Goal: Task Accomplishment & Management: Manage account settings

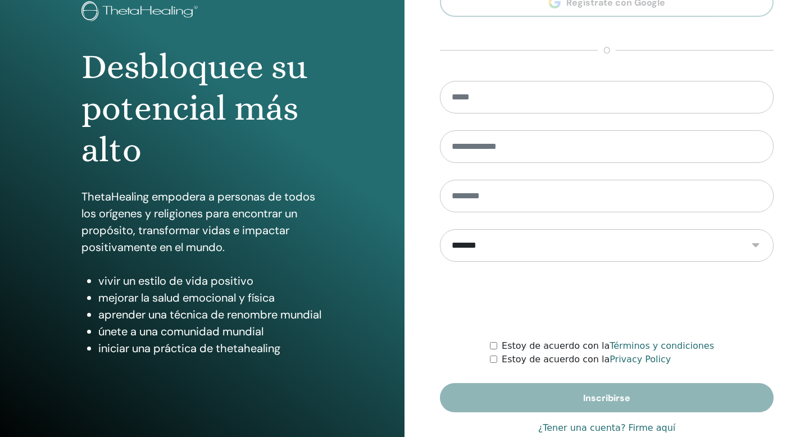
scroll to position [102, 0]
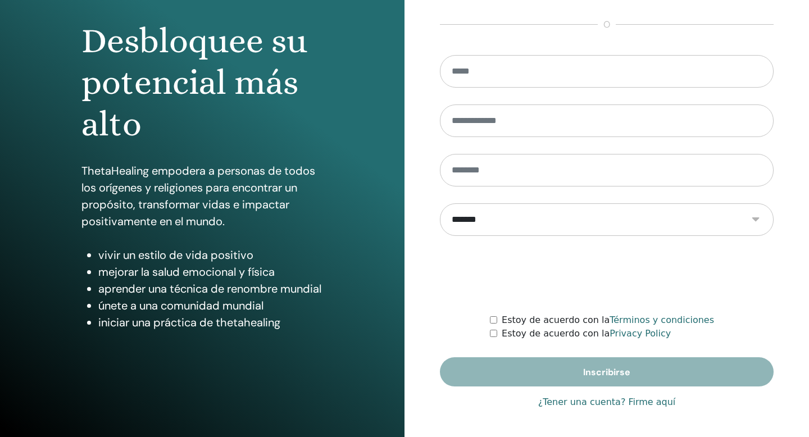
click at [576, 404] on link "¿Tener una cuenta? Firme aquí" at bounding box center [607, 401] width 138 height 13
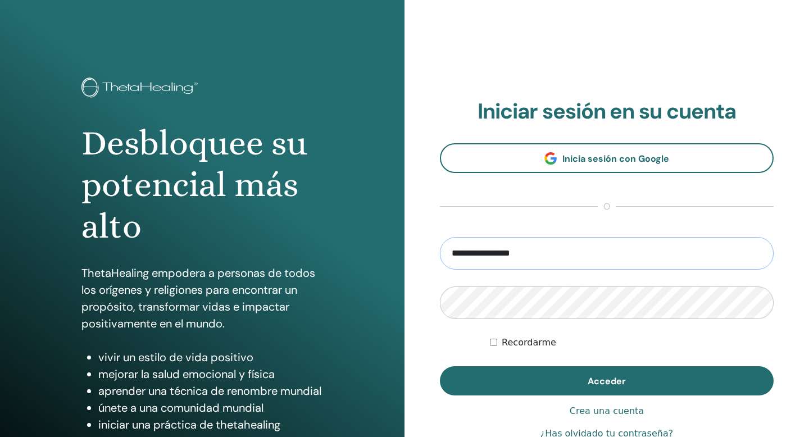
click at [492, 259] on input "**********" at bounding box center [607, 253] width 334 height 33
click at [467, 259] on input "**********" at bounding box center [607, 253] width 334 height 33
click at [462, 255] on input "**********" at bounding box center [607, 253] width 334 height 33
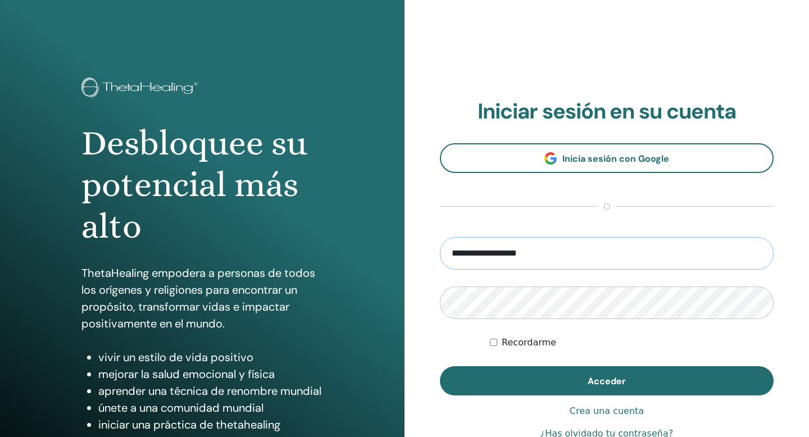
type input "**********"
click at [440, 366] on button "Acceder" at bounding box center [607, 380] width 334 height 29
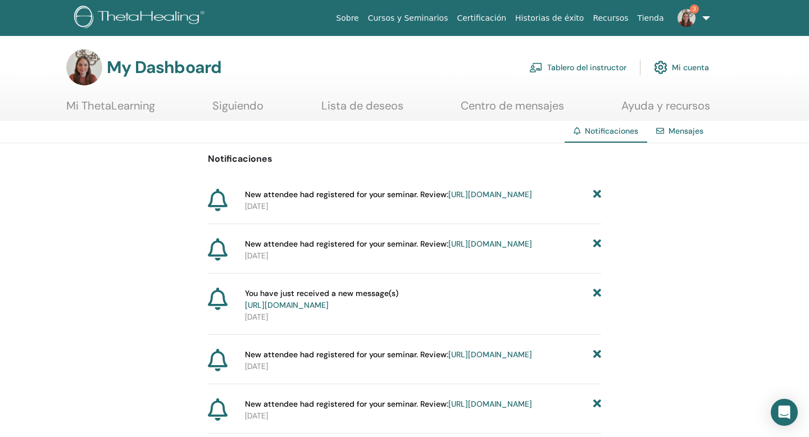
click at [481, 199] on link "https://member.thetahealing.com/instructor/seminar/373331/attendees" at bounding box center [490, 194] width 84 height 10
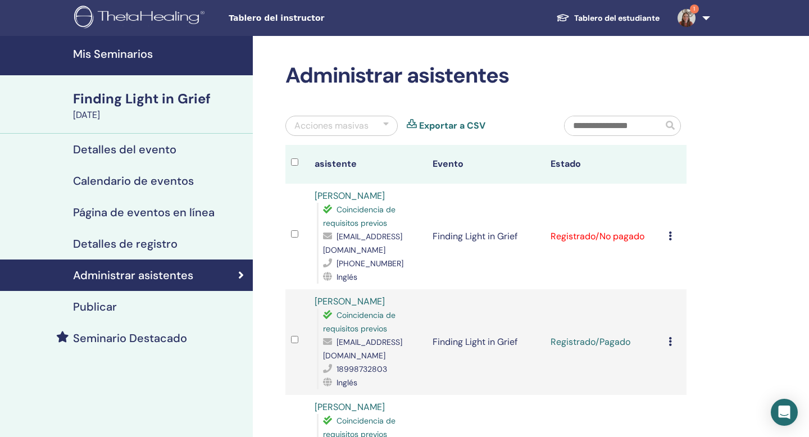
click at [669, 231] on icon at bounding box center [669, 235] width 3 height 9
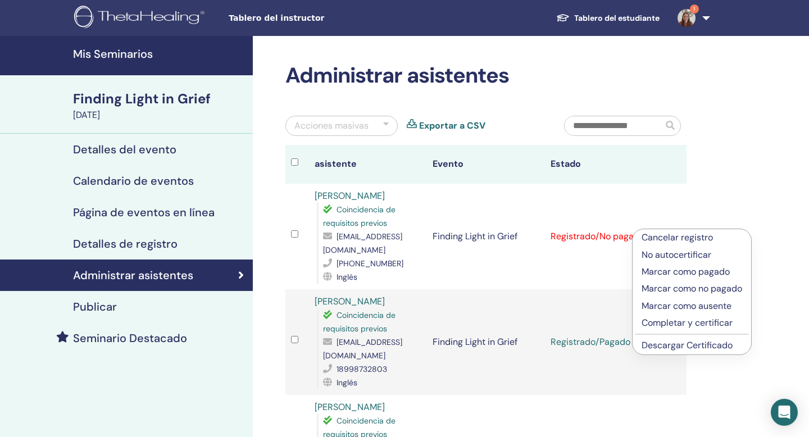
click at [674, 273] on p "Marcar como pagado" at bounding box center [691, 271] width 101 height 13
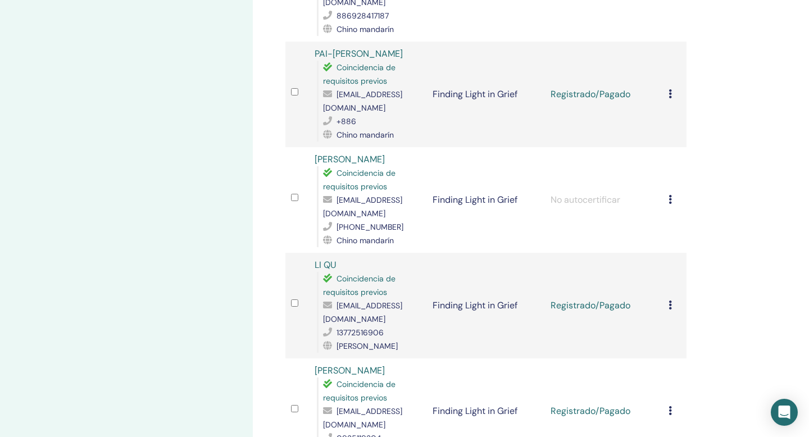
scroll to position [477, 0]
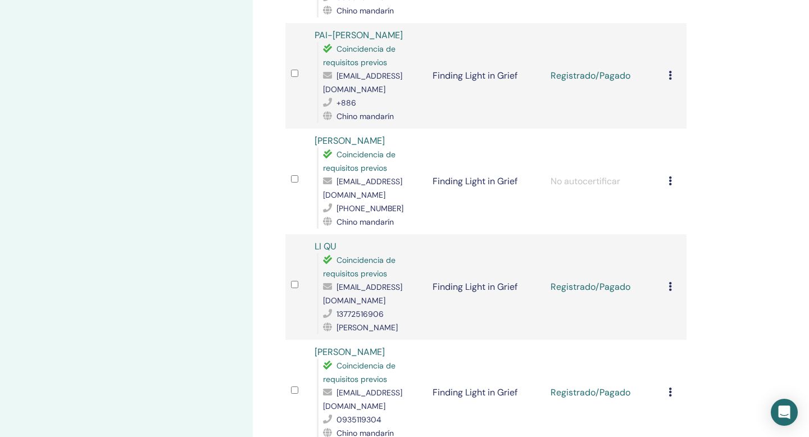
click at [669, 282] on icon at bounding box center [669, 286] width 3 height 9
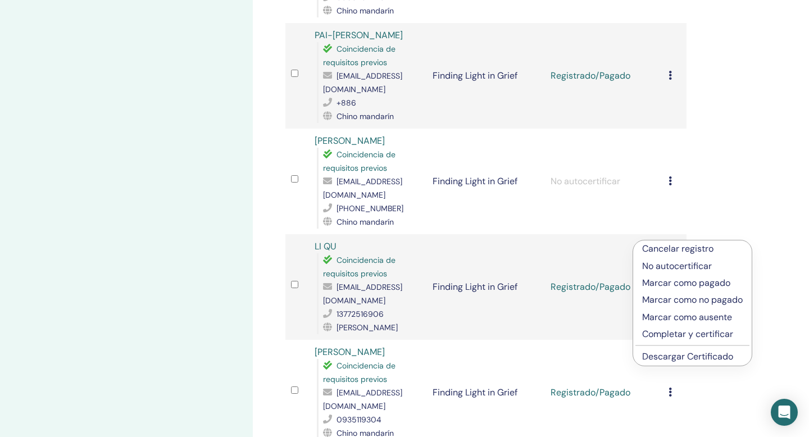
click at [672, 252] on p "Cancelar registro" at bounding box center [692, 248] width 101 height 13
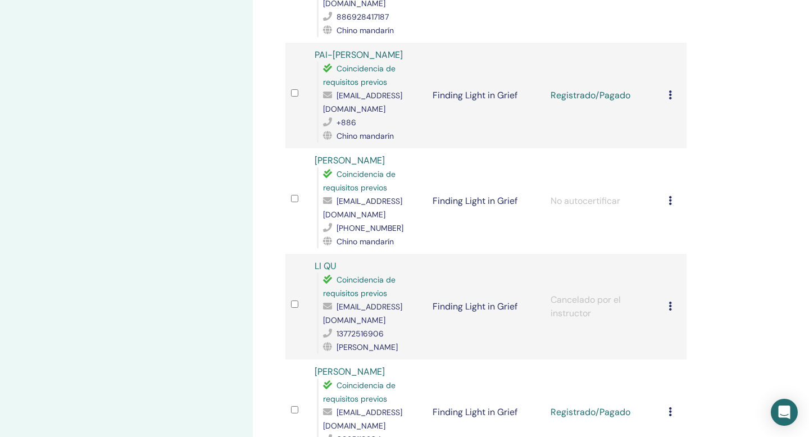
scroll to position [459, 0]
click at [670, 195] on icon at bounding box center [669, 199] width 3 height 9
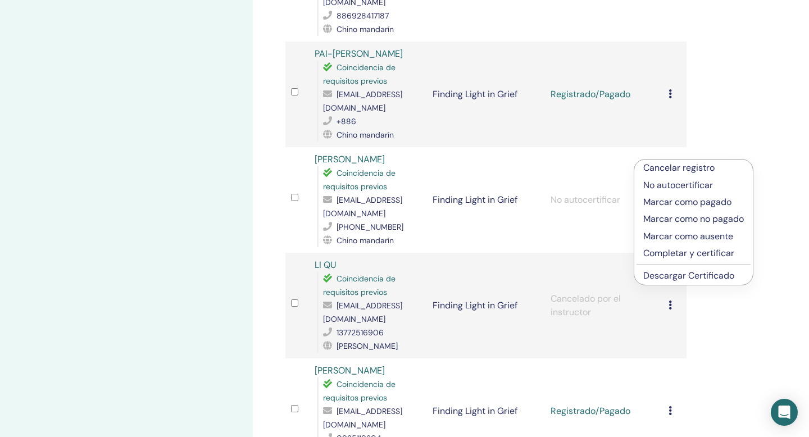
click at [670, 170] on p "Cancelar registro" at bounding box center [693, 167] width 101 height 13
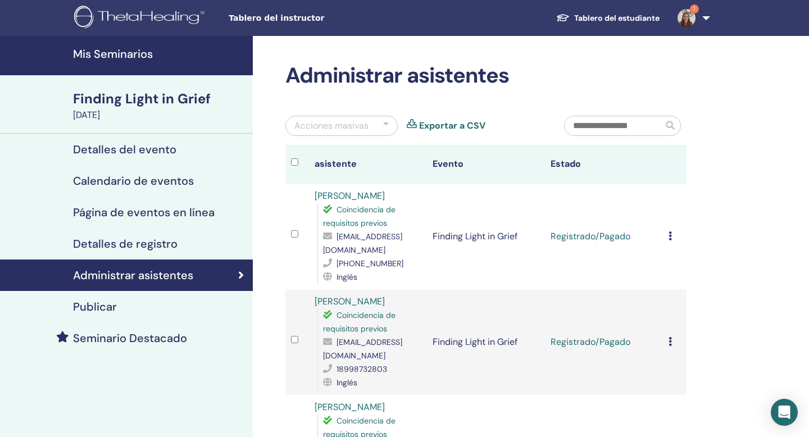
click at [157, 58] on h4 "Mis Seminarios" at bounding box center [159, 53] width 173 height 13
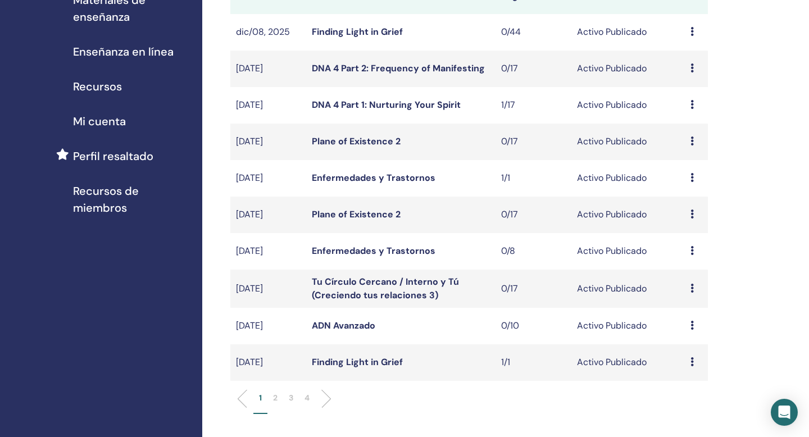
scroll to position [200, 0]
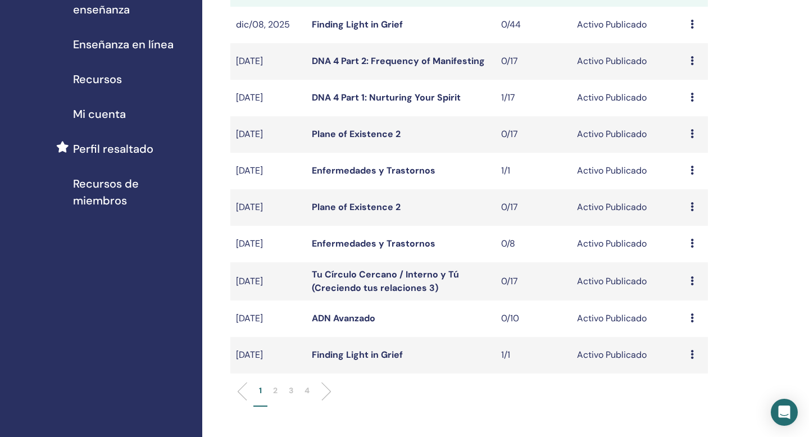
click at [276, 389] on p "2" at bounding box center [275, 391] width 4 height 12
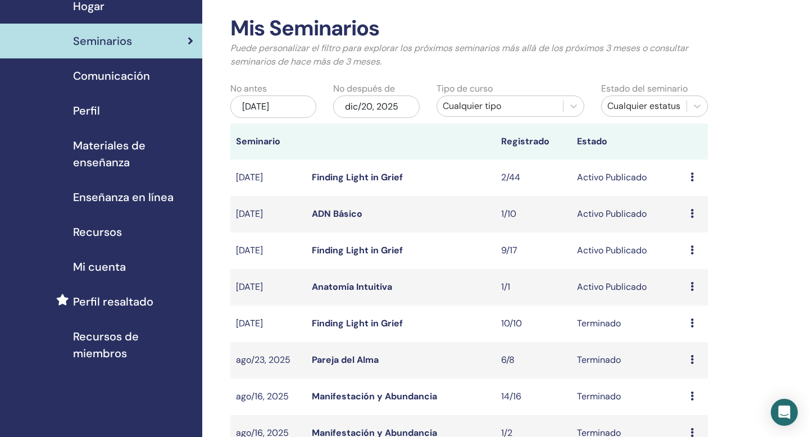
scroll to position [44, 0]
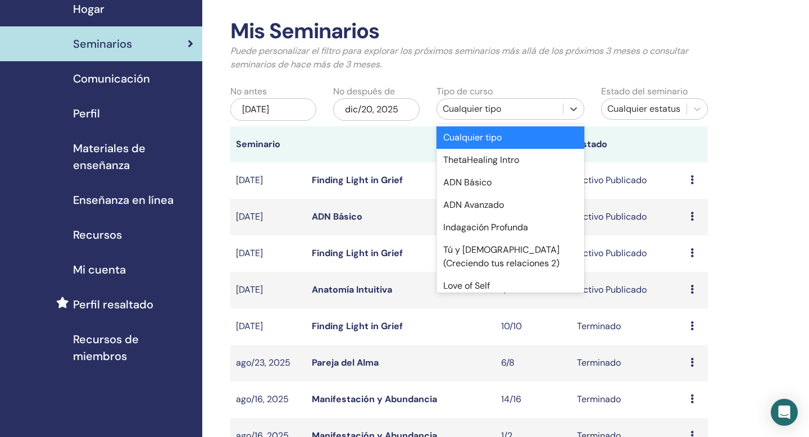
click at [543, 110] on div "Cualquier tipo" at bounding box center [499, 108] width 115 height 13
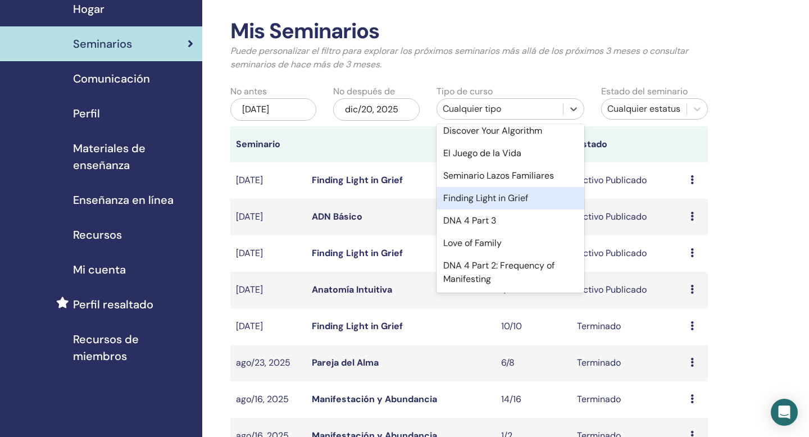
click at [532, 191] on div "Finding Light in Grief" at bounding box center [510, 198] width 148 height 22
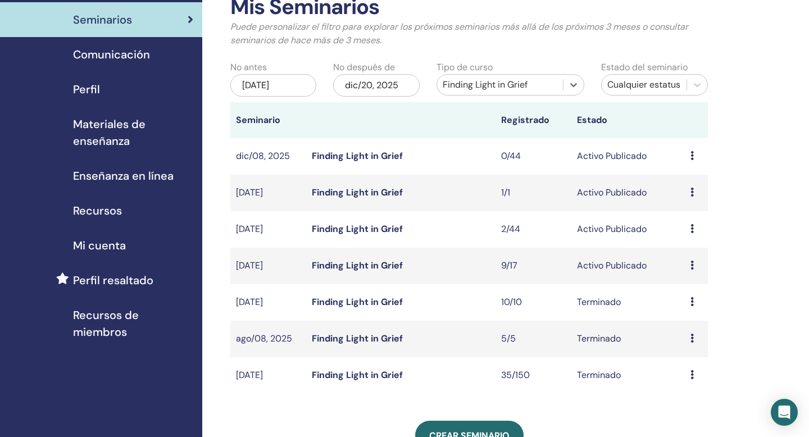
scroll to position [70, 0]
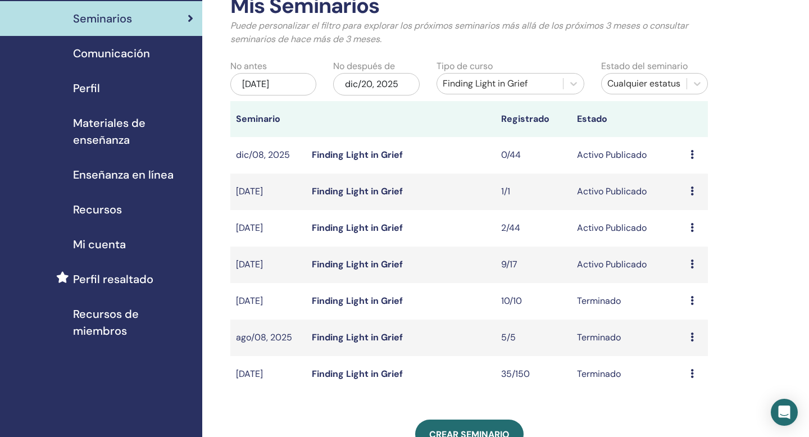
click at [692, 229] on icon at bounding box center [691, 227] width 3 height 9
click at [684, 273] on link "asistentes" at bounding box center [687, 272] width 43 height 12
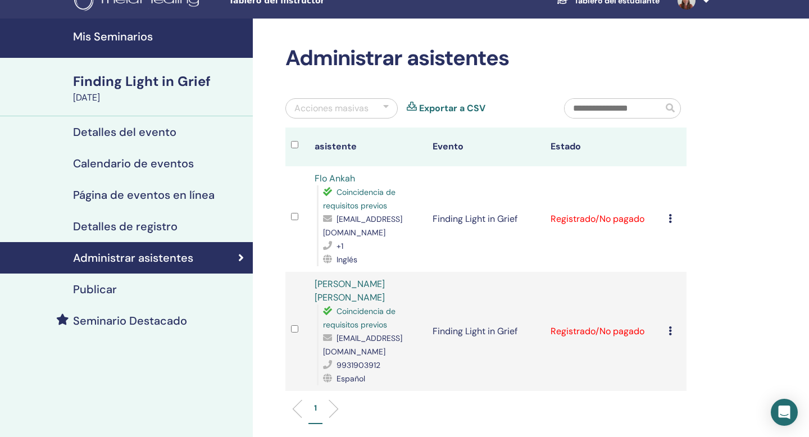
scroll to position [19, 0]
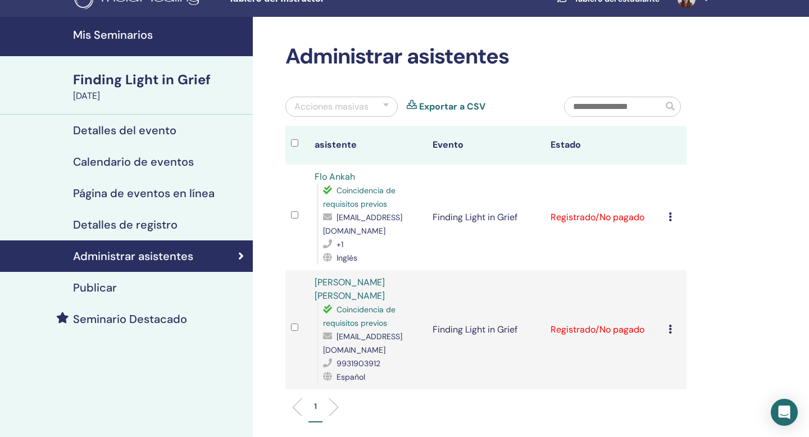
click at [202, 127] on div "Detalles del evento" at bounding box center [126, 130] width 235 height 13
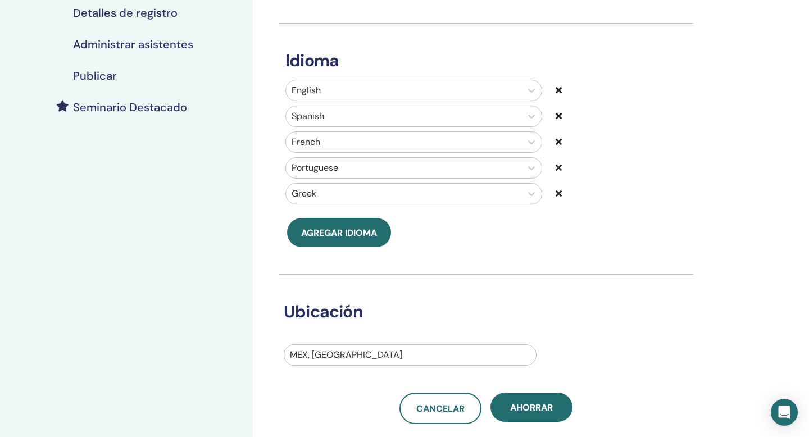
scroll to position [232, 0]
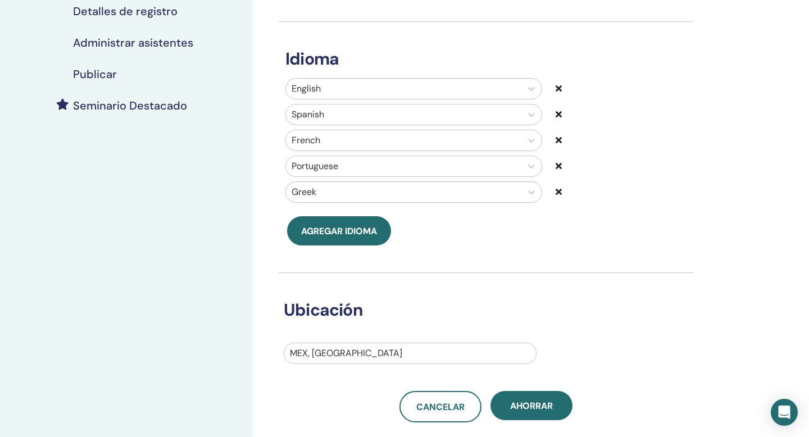
click at [558, 139] on icon at bounding box center [558, 139] width 6 height 9
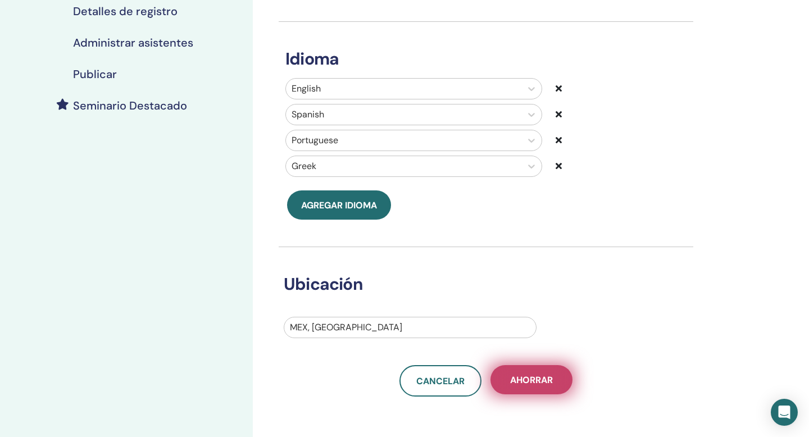
click at [526, 373] on button "Ahorrar" at bounding box center [531, 379] width 82 height 29
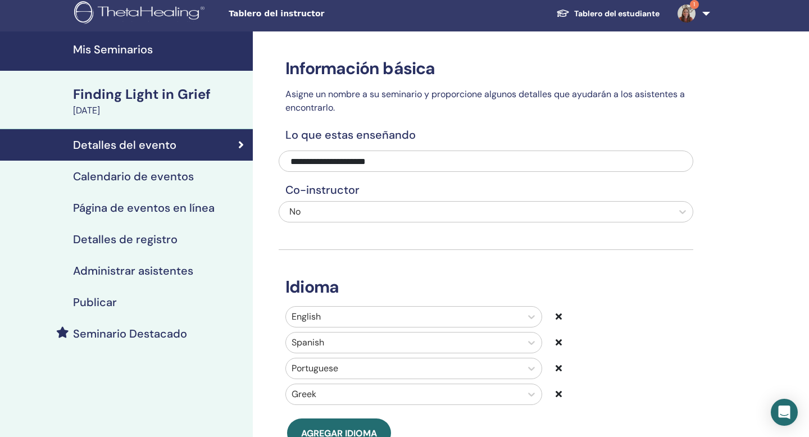
scroll to position [3, 0]
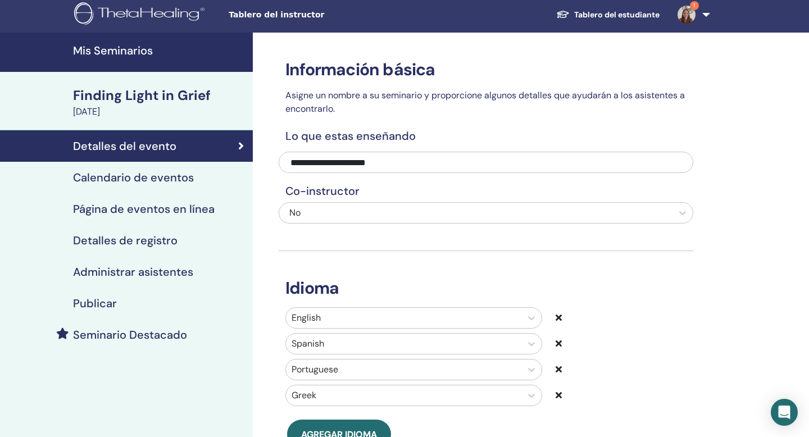
click at [225, 176] on div "Calendario de eventos" at bounding box center [126, 177] width 235 height 13
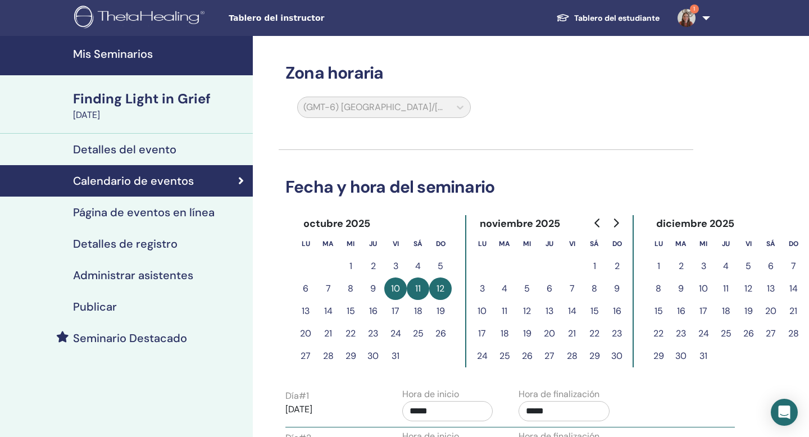
click at [133, 51] on h4 "Mis Seminarios" at bounding box center [159, 53] width 173 height 13
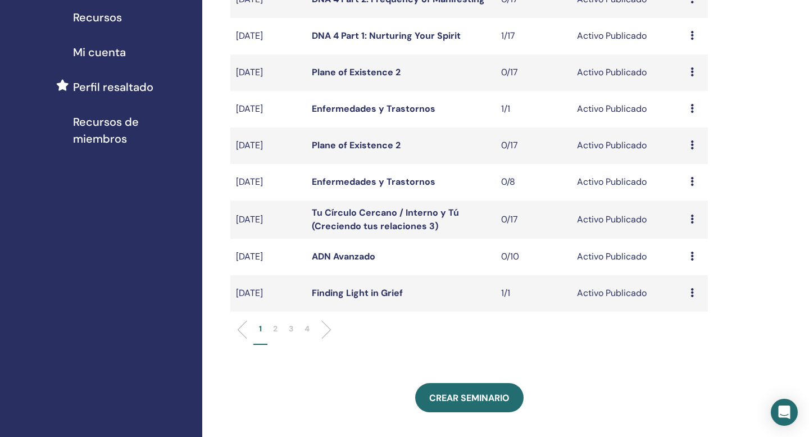
scroll to position [266, 0]
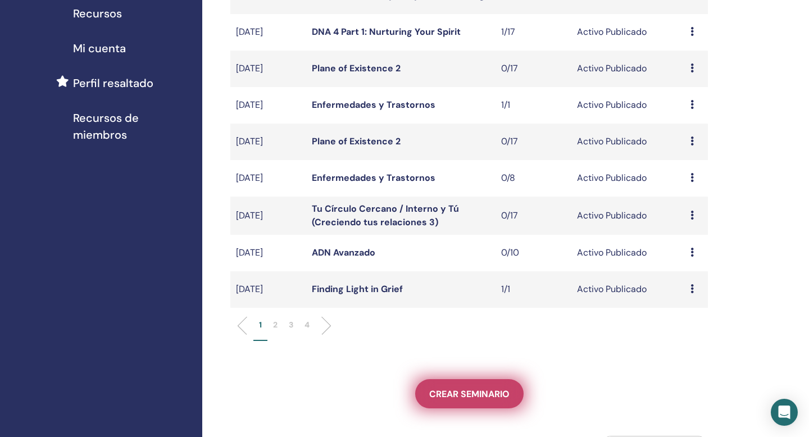
click at [502, 395] on span "Crear seminario" at bounding box center [469, 394] width 80 height 12
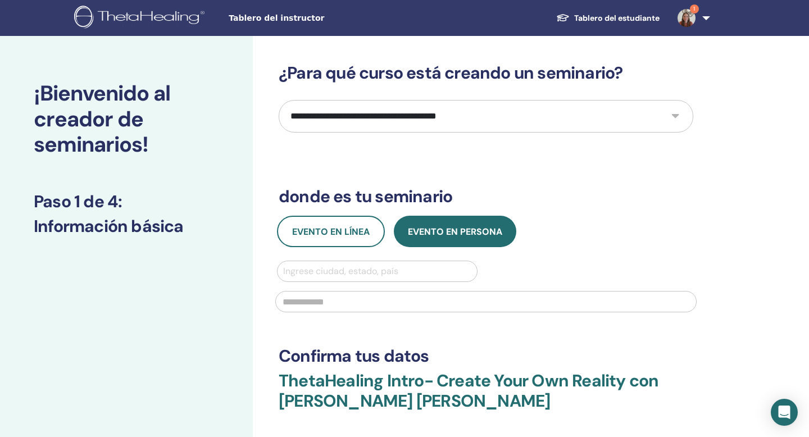
click at [377, 117] on select "**********" at bounding box center [485, 116] width 414 height 33
select select "****"
click at [278, 100] on select "**********" at bounding box center [485, 116] width 414 height 33
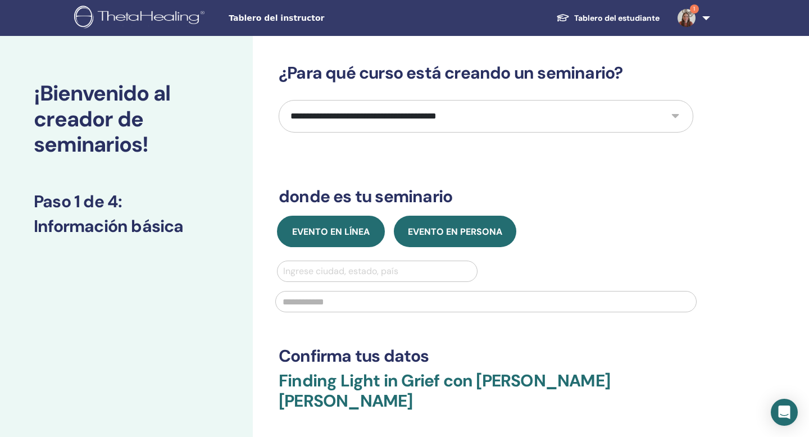
click at [347, 228] on span "Evento en línea" at bounding box center [330, 232] width 77 height 12
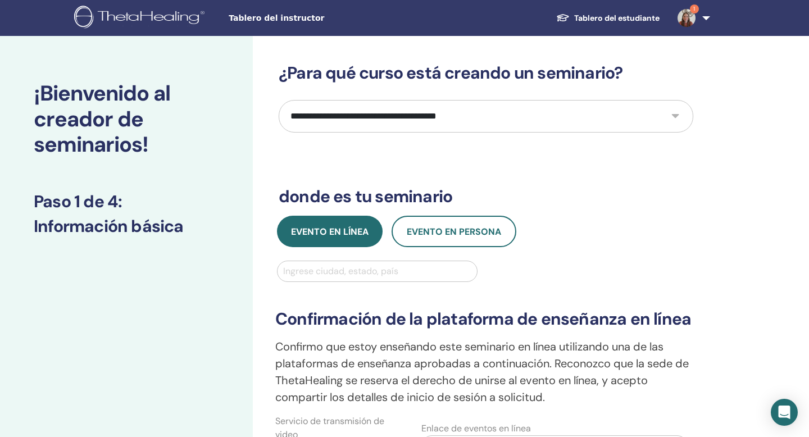
click at [351, 278] on div at bounding box center [377, 271] width 188 height 16
type input "****"
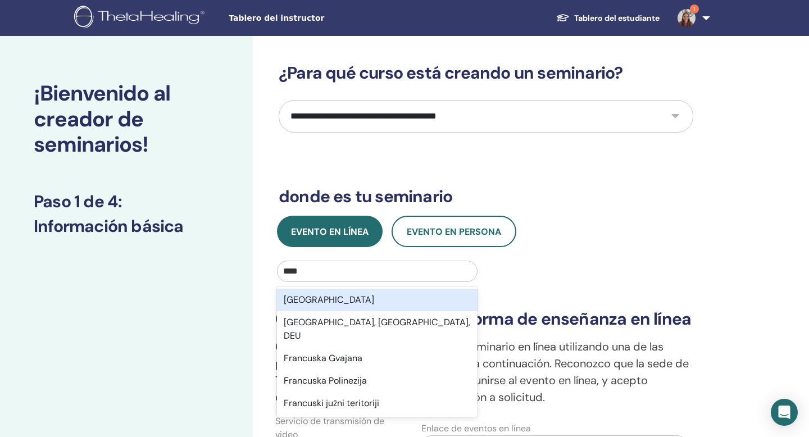
click at [348, 298] on div "France" at bounding box center [377, 300] width 200 height 22
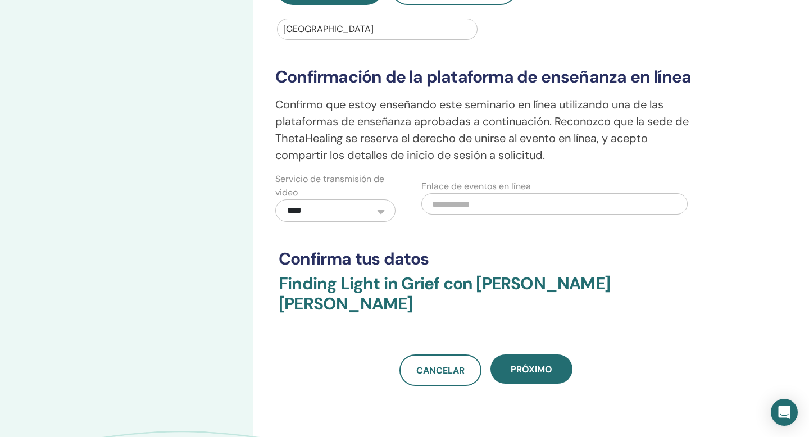
scroll to position [252, 0]
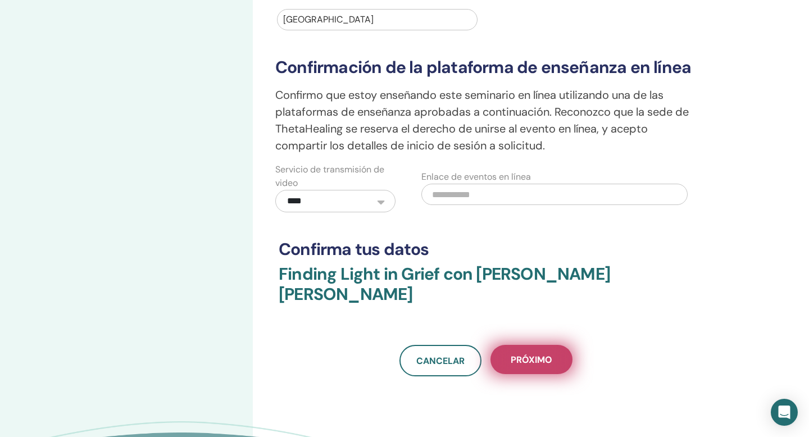
click at [526, 345] on button "próximo" at bounding box center [531, 359] width 82 height 29
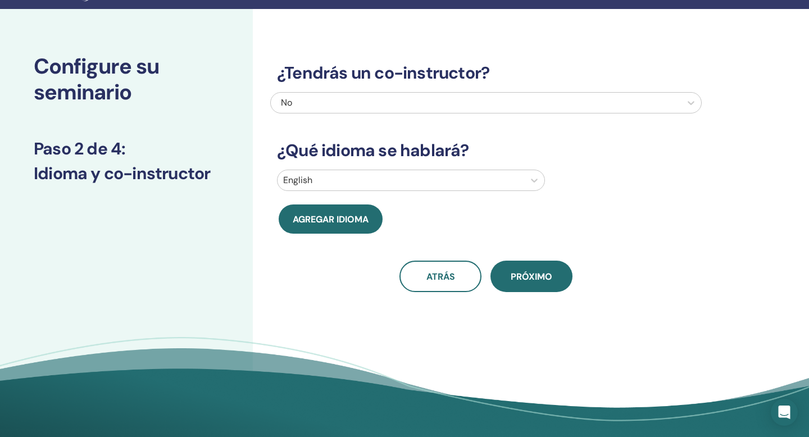
scroll to position [0, 0]
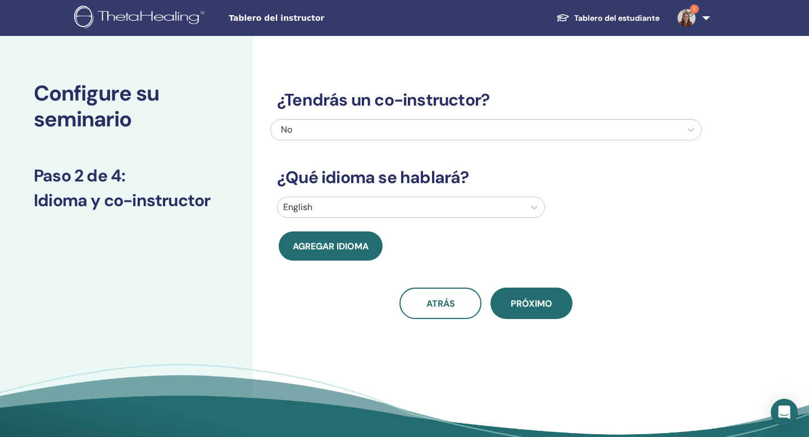
click at [375, 135] on div "No" at bounding box center [445, 129] width 328 height 13
click at [253, 158] on div "¿Tendrás un co-instructor? No ¿Qué idioma se hablará? English Agregar idioma at…" at bounding box center [522, 256] width 539 height 440
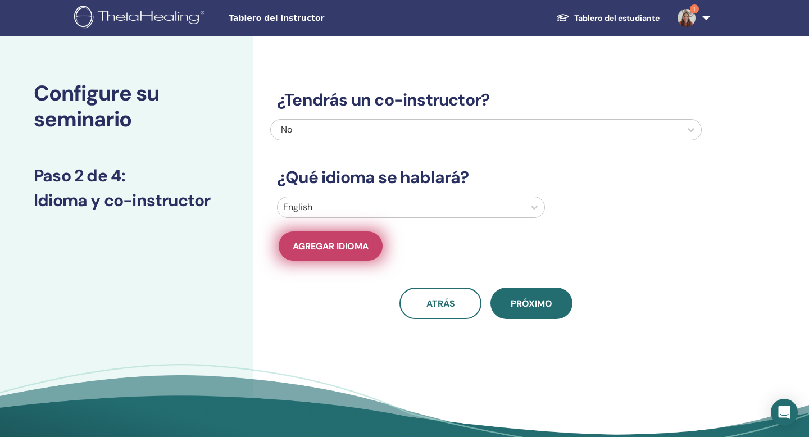
click at [304, 241] on span "Agregar idioma" at bounding box center [331, 246] width 76 height 12
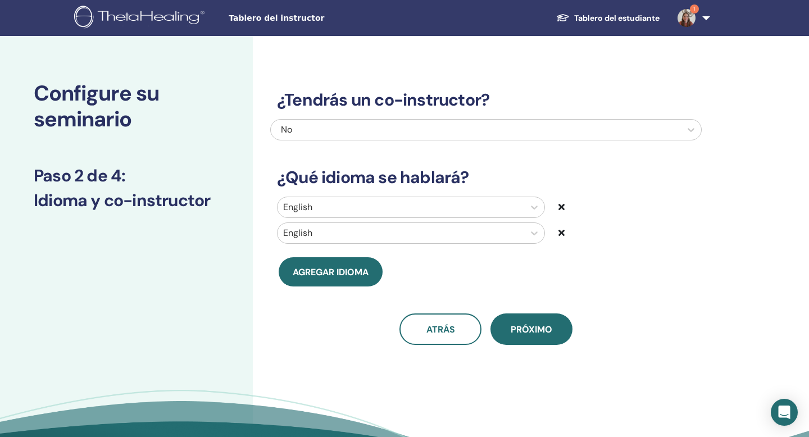
click at [304, 234] on div at bounding box center [400, 233] width 235 height 16
type input "**"
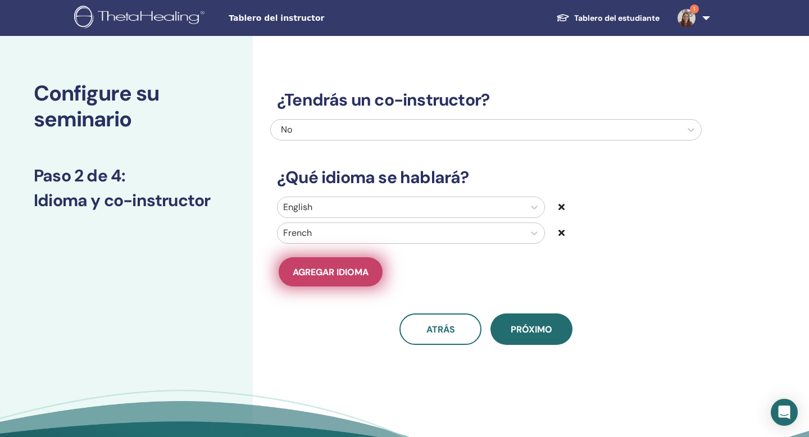
click at [330, 270] on span "Agregar idioma" at bounding box center [331, 272] width 76 height 12
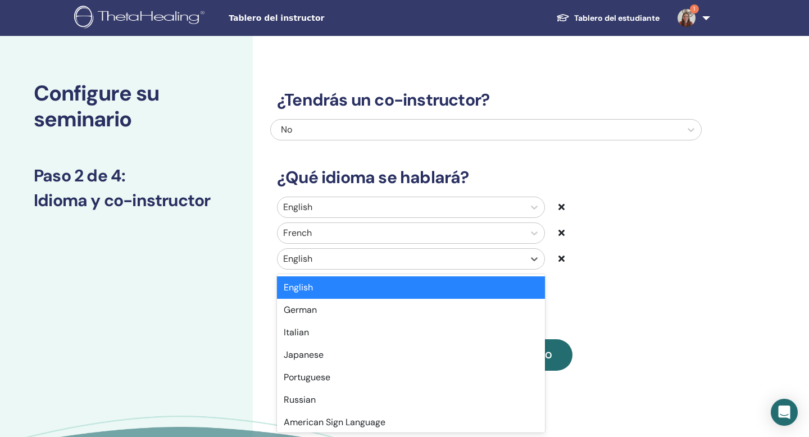
click at [330, 258] on div at bounding box center [400, 259] width 235 height 16
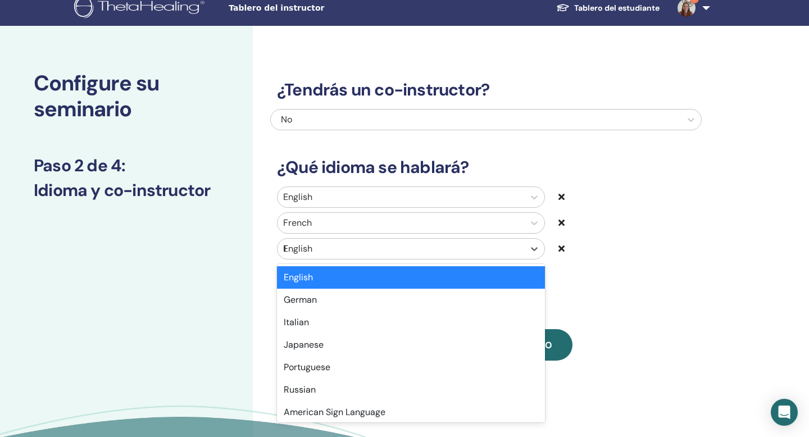
type input "**"
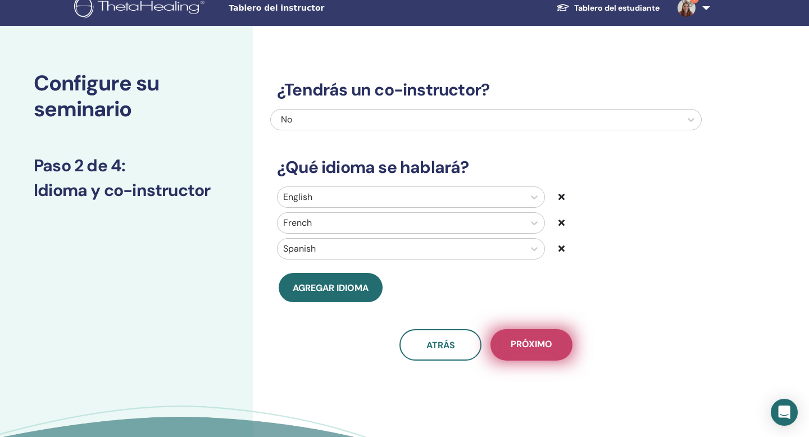
click at [524, 340] on span "próximo" at bounding box center [531, 345] width 42 height 14
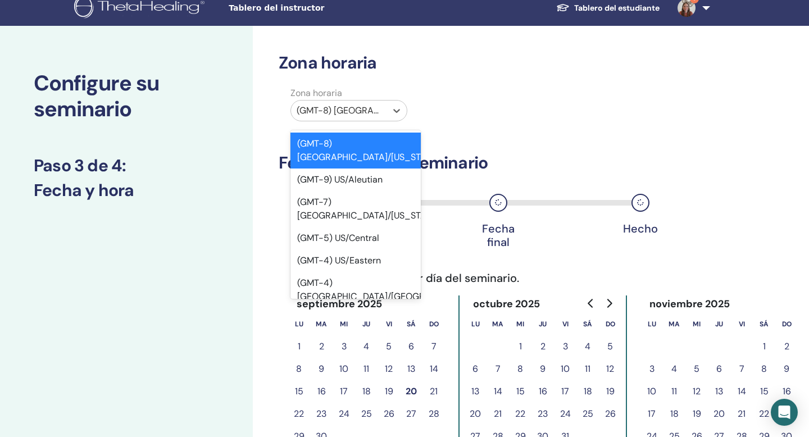
click at [375, 116] on div at bounding box center [338, 111] width 84 height 16
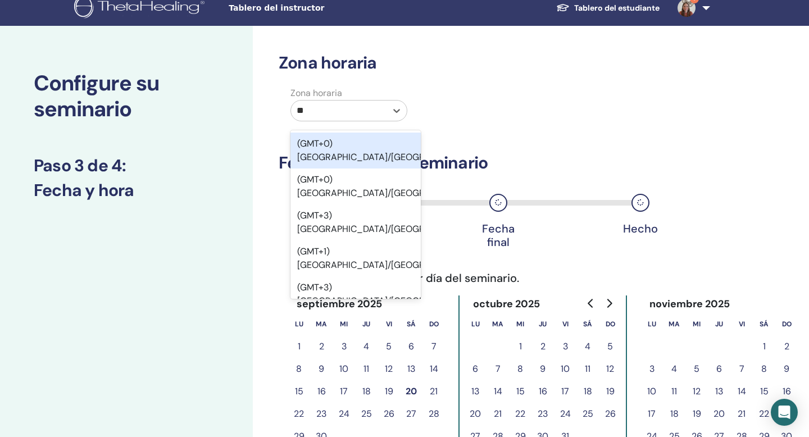
type input "*"
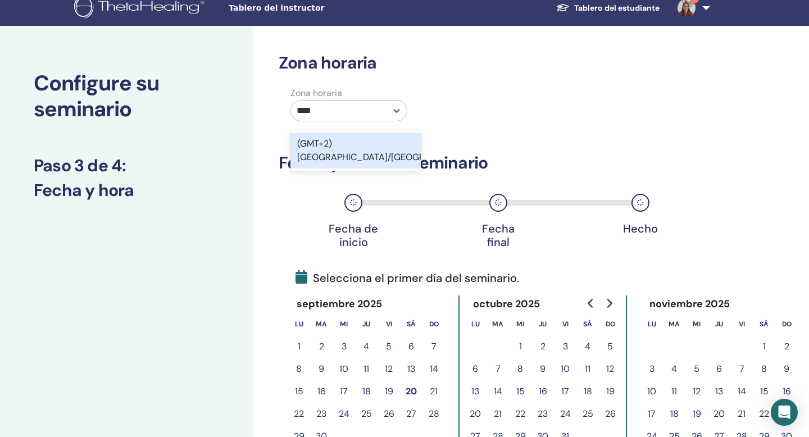
type input "*****"
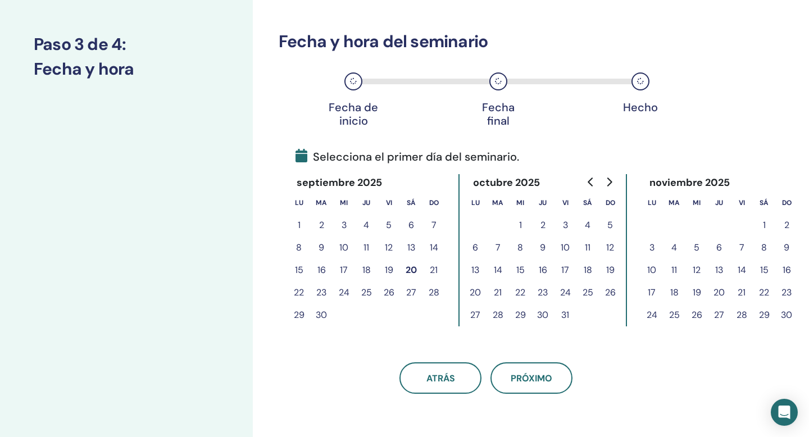
scroll to position [152, 0]
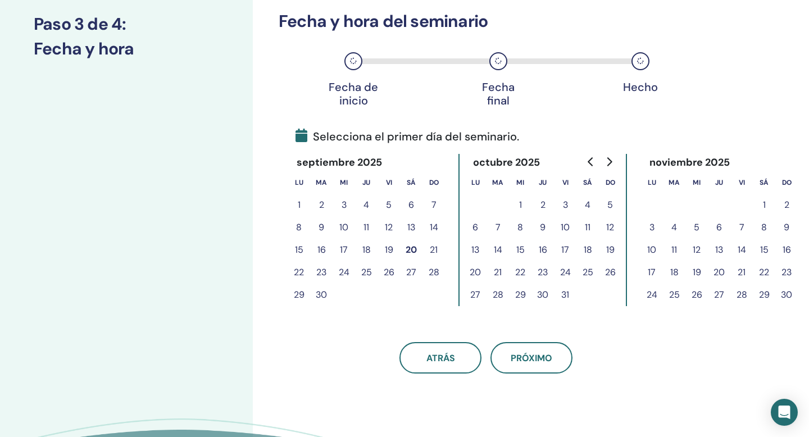
click at [566, 227] on button "10" at bounding box center [565, 227] width 22 height 22
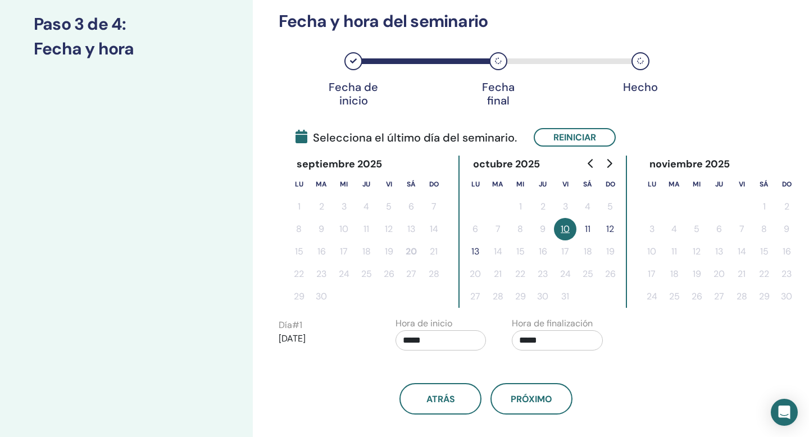
click at [608, 228] on button "12" at bounding box center [610, 229] width 22 height 22
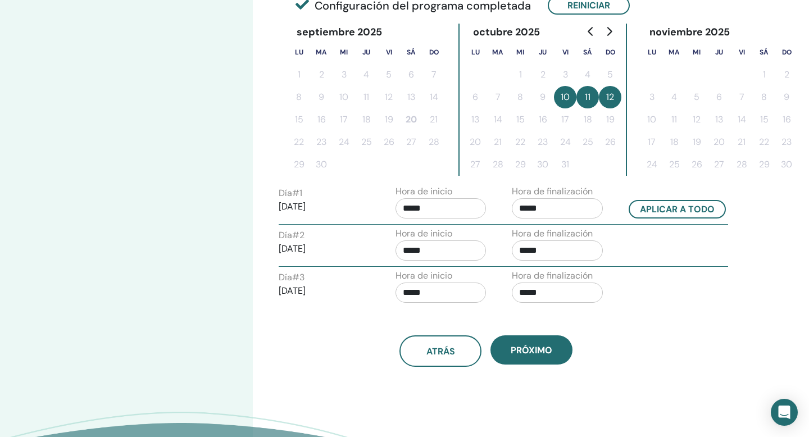
scroll to position [295, 0]
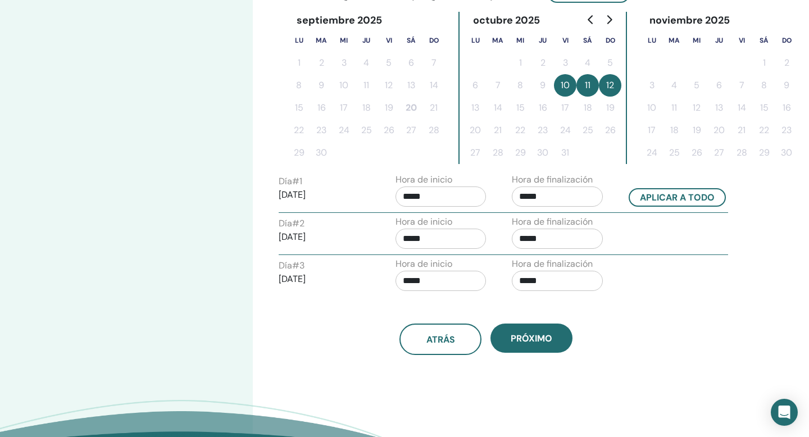
click at [531, 198] on input "*****" at bounding box center [557, 196] width 91 height 20
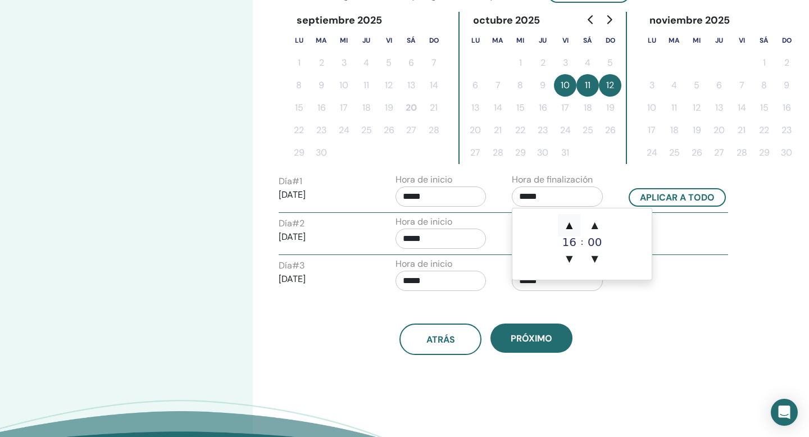
click at [568, 227] on span "▲" at bounding box center [569, 225] width 22 height 22
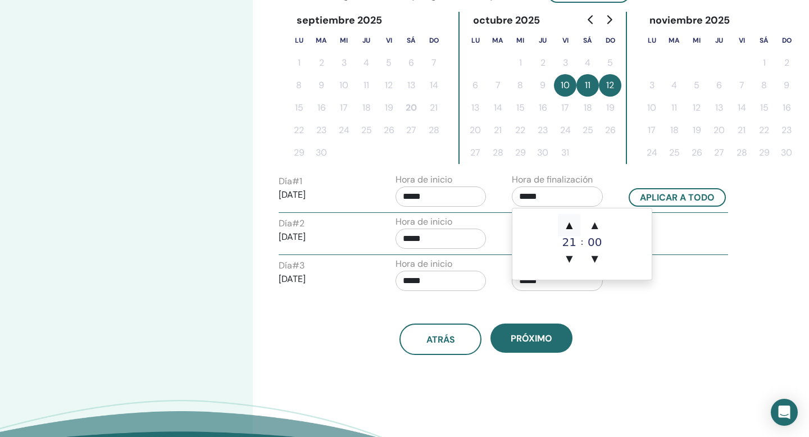
click at [568, 227] on span "▲" at bounding box center [569, 225] width 22 height 22
click at [594, 223] on span "▲" at bounding box center [594, 225] width 22 height 22
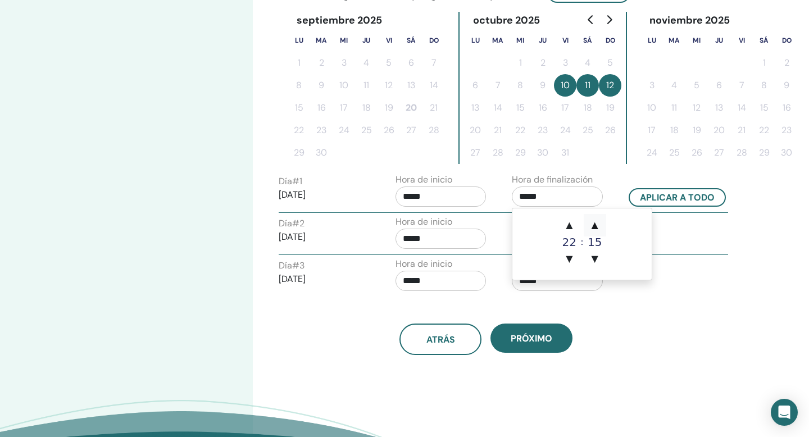
click at [594, 223] on span "▲" at bounding box center [594, 225] width 22 height 22
type input "*****"
click at [633, 316] on div "atrás próximo" at bounding box center [485, 325] width 431 height 58
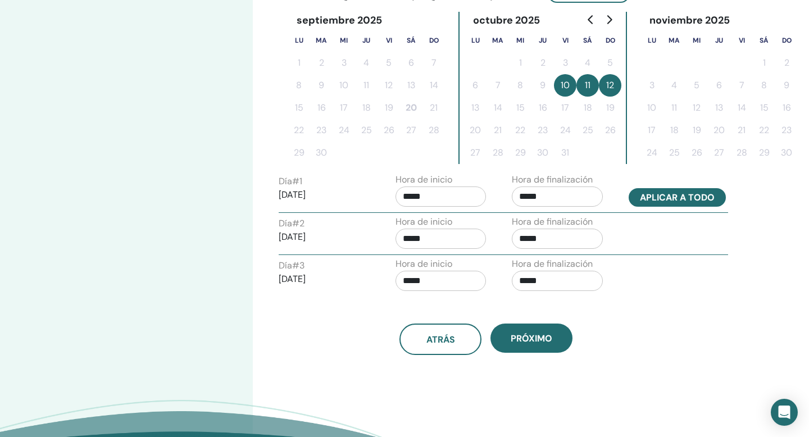
click at [651, 197] on button "Aplicar a todo" at bounding box center [676, 197] width 97 height 19
type input "*****"
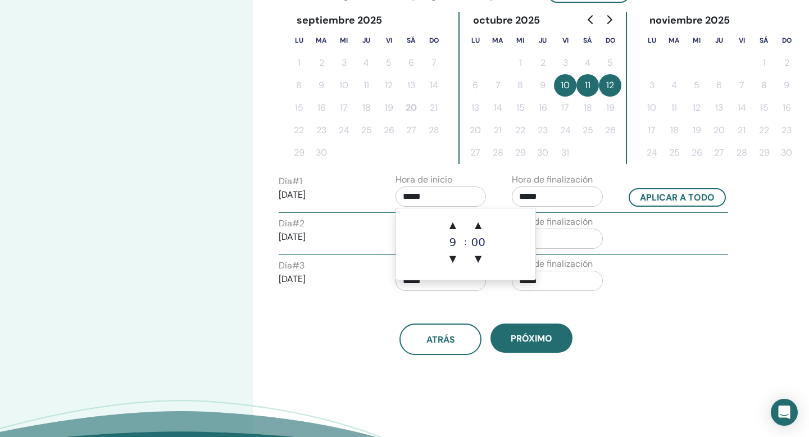
click at [410, 199] on input "*****" at bounding box center [440, 196] width 91 height 20
click at [450, 224] on span "▲" at bounding box center [452, 225] width 22 height 22
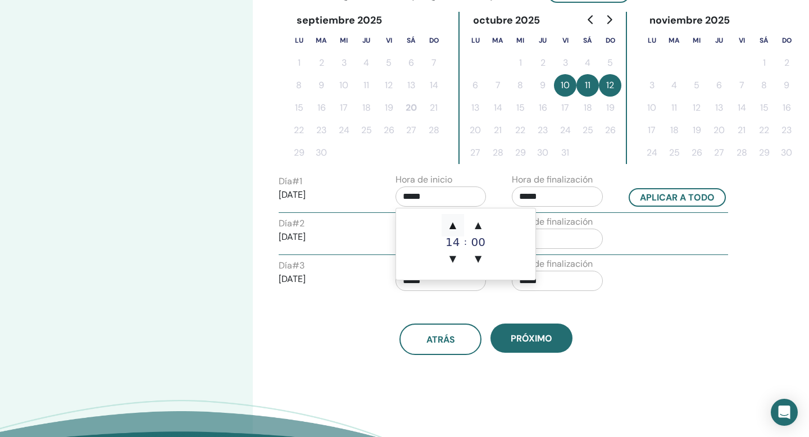
click at [450, 224] on span "▲" at bounding box center [452, 225] width 22 height 22
type input "*****"
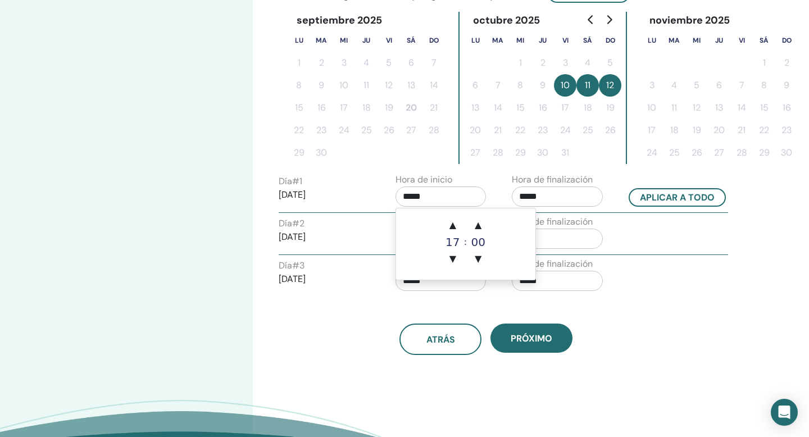
click at [613, 317] on div "atrás próximo" at bounding box center [485, 325] width 431 height 58
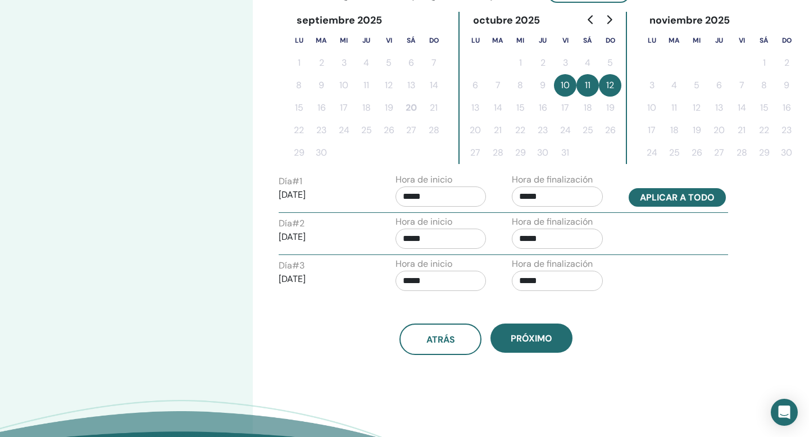
click at [678, 196] on button "Aplicar a todo" at bounding box center [676, 197] width 97 height 19
type input "*****"
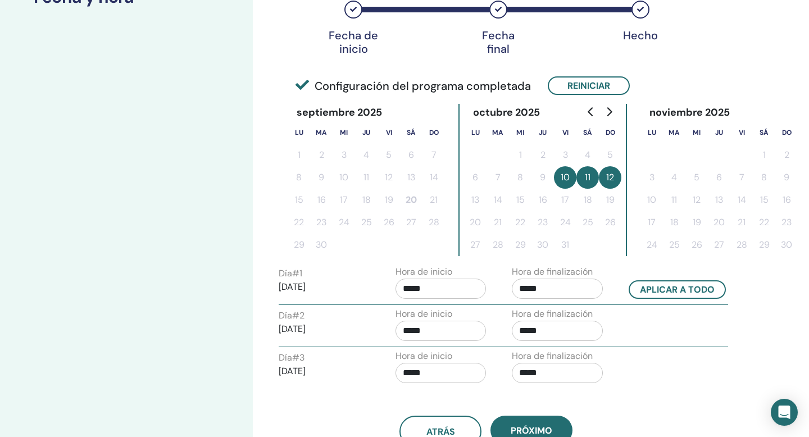
scroll to position [262, 0]
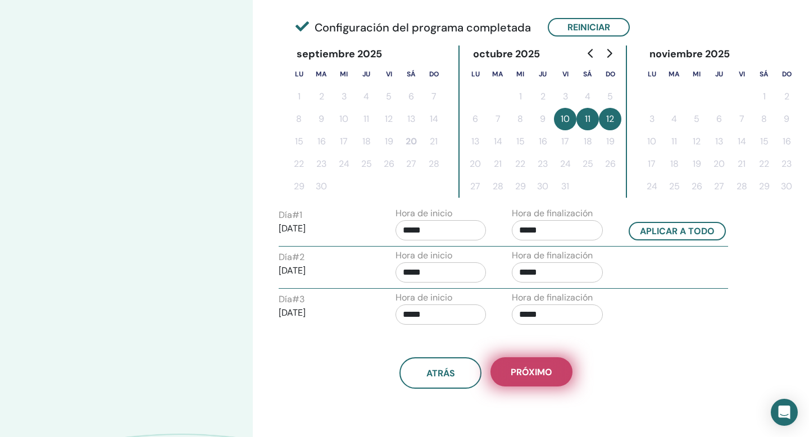
click at [524, 369] on span "próximo" at bounding box center [531, 372] width 42 height 12
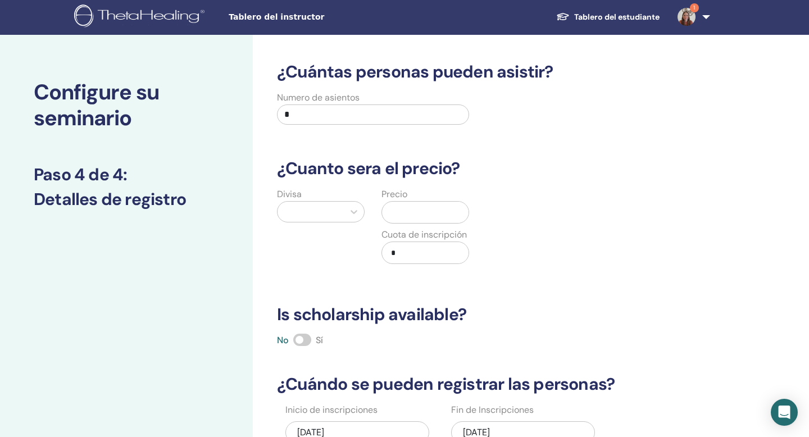
scroll to position [0, 0]
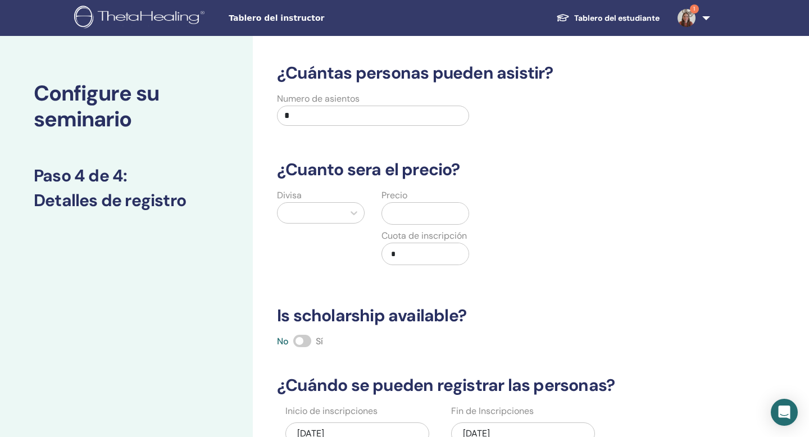
click at [298, 116] on input "*" at bounding box center [373, 116] width 192 height 20
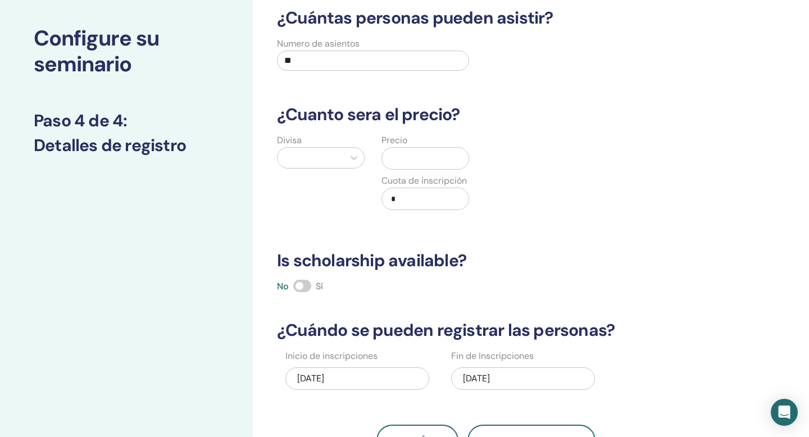
scroll to position [74, 0]
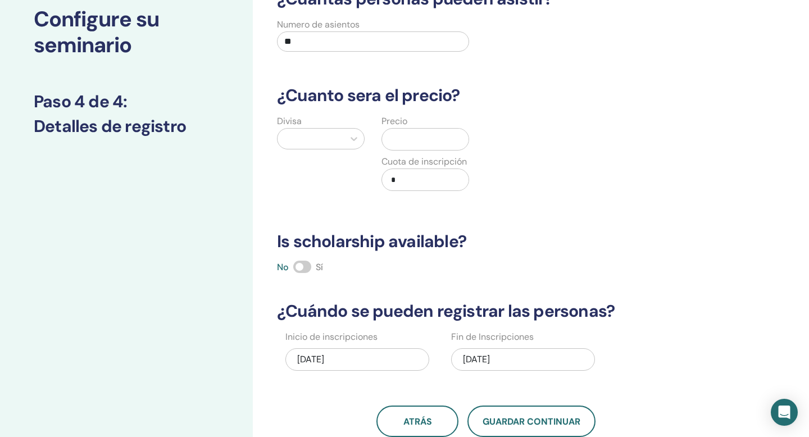
type input "**"
click at [324, 140] on div at bounding box center [310, 139] width 55 height 16
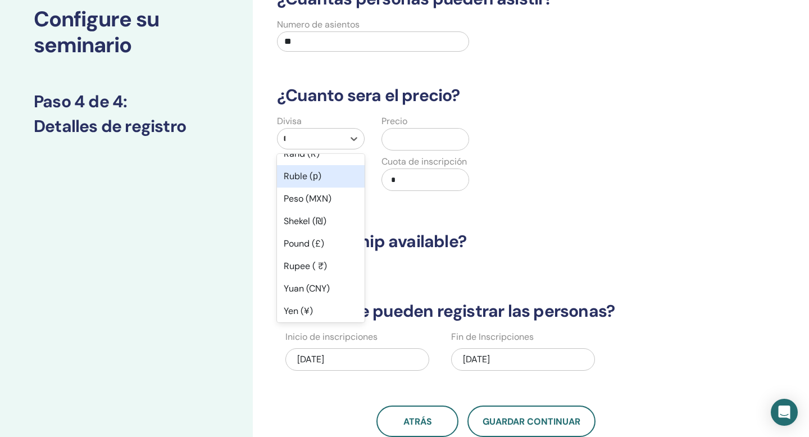
scroll to position [0, 0]
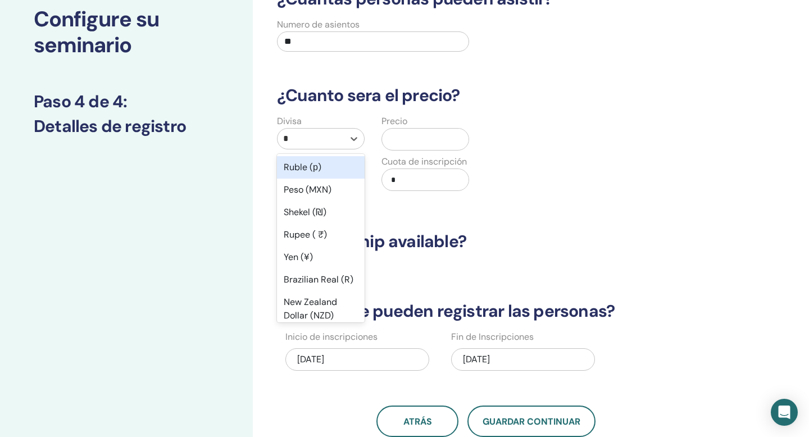
type input "**"
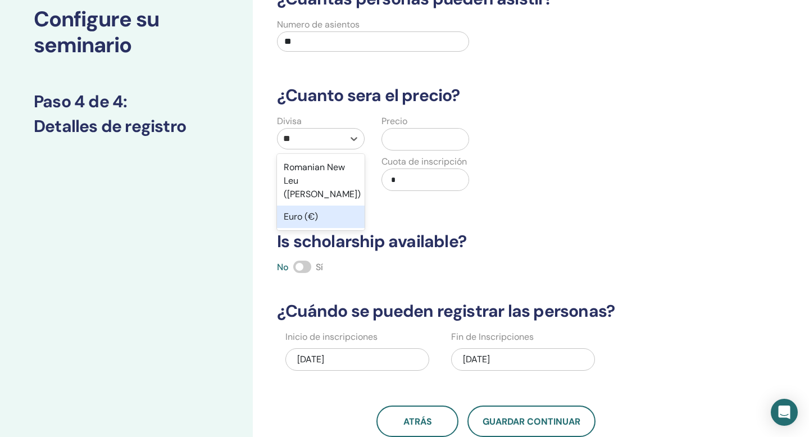
click at [341, 207] on div "Euro (€)" at bounding box center [321, 217] width 88 height 22
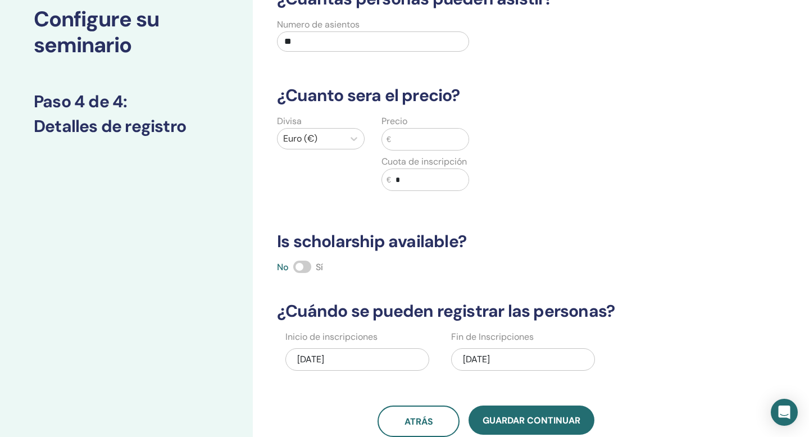
click at [412, 144] on input "text" at bounding box center [429, 139] width 77 height 21
type input "***"
click at [517, 167] on div "Divisa Euro (€) Precio € *** Cuota de inscripción € *" at bounding box center [477, 160] width 431 height 90
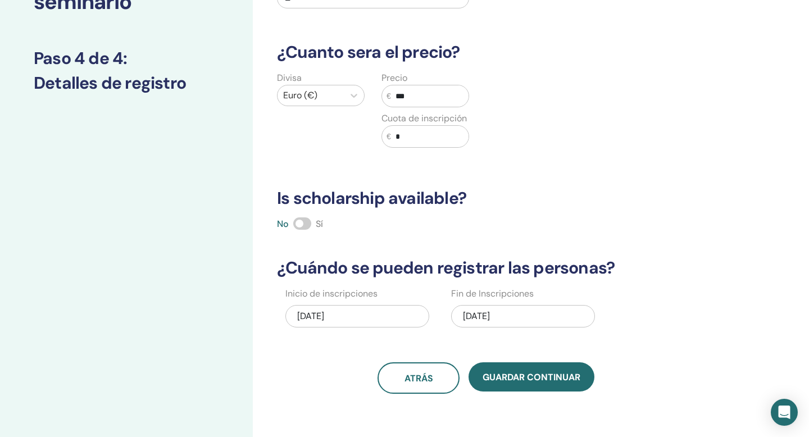
scroll to position [136, 0]
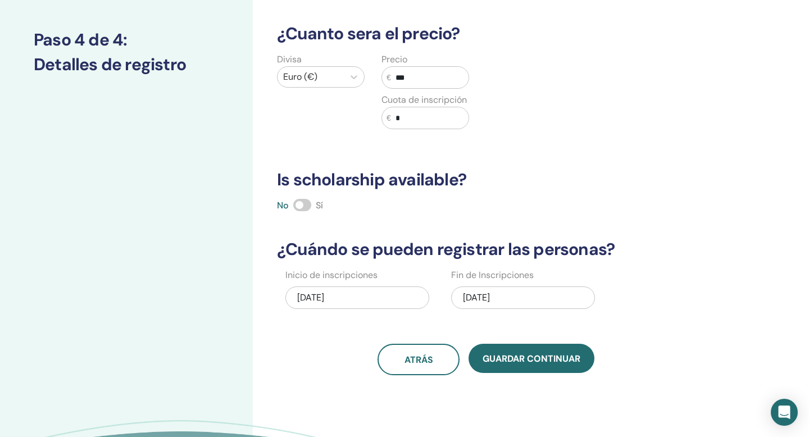
click at [308, 207] on span at bounding box center [302, 205] width 18 height 12
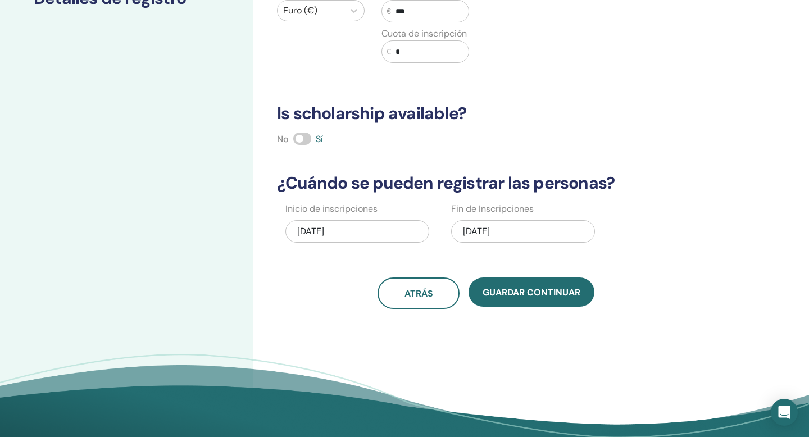
scroll to position [205, 0]
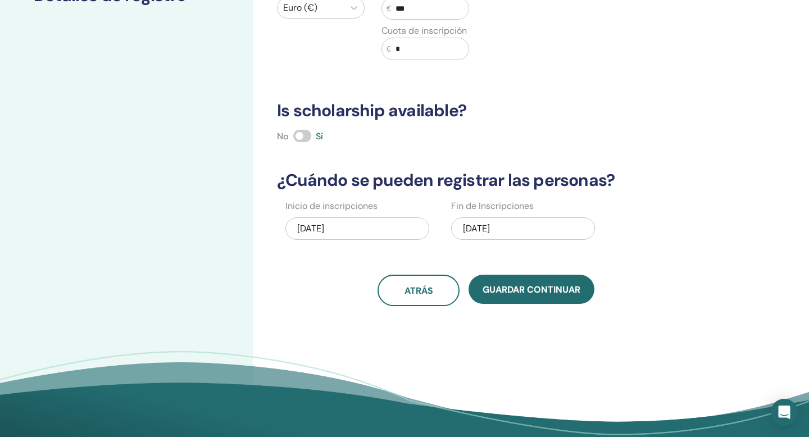
click at [478, 230] on div "10/12/2025" at bounding box center [523, 228] width 144 height 22
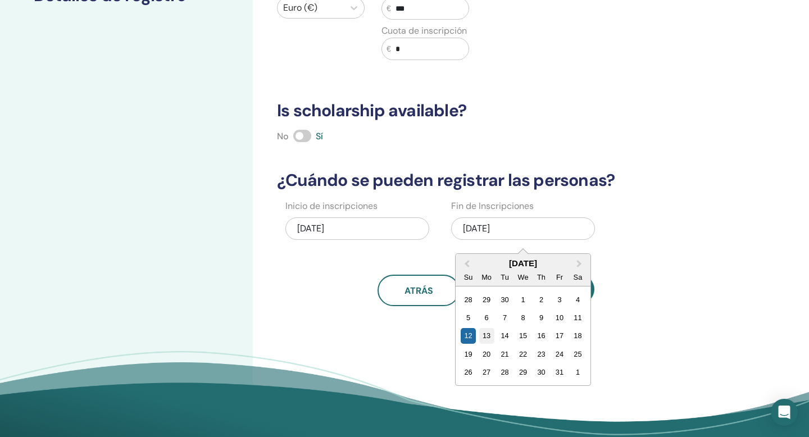
click at [486, 336] on div "13" at bounding box center [485, 335] width 15 height 15
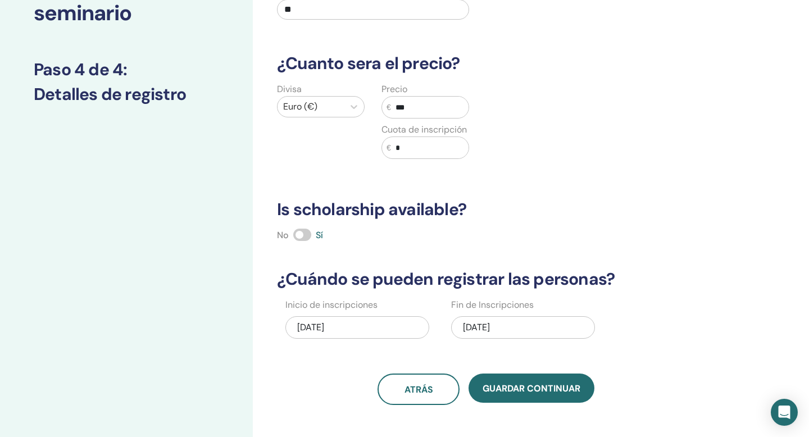
scroll to position [118, 0]
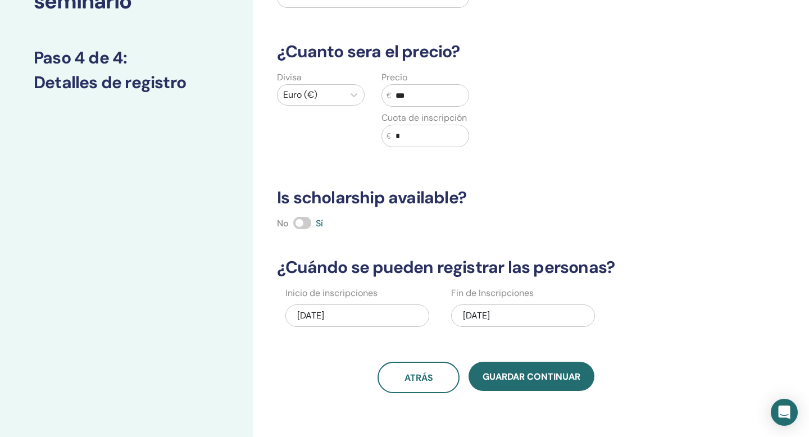
click at [499, 315] on div "10/13/2025" at bounding box center [523, 315] width 144 height 22
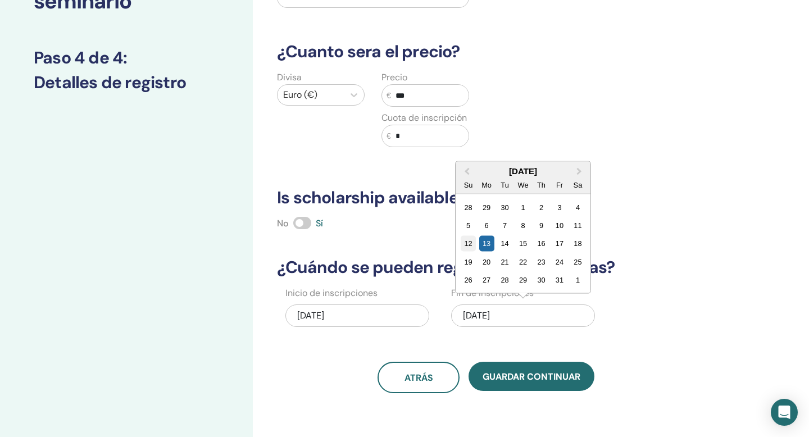
click at [470, 244] on div "12" at bounding box center [467, 243] width 15 height 15
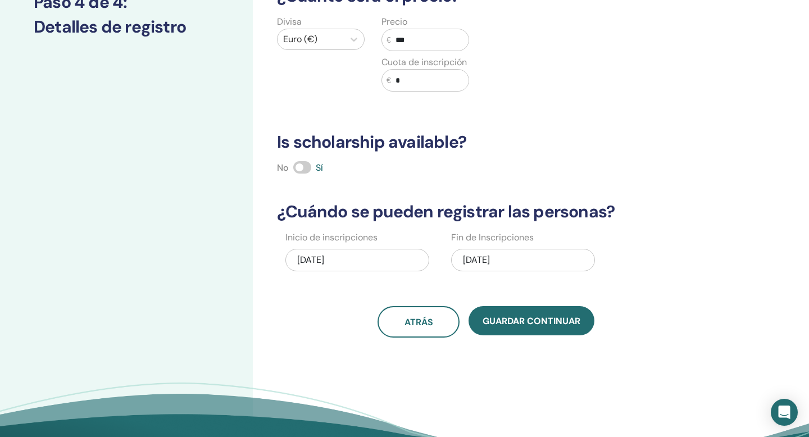
scroll to position [177, 0]
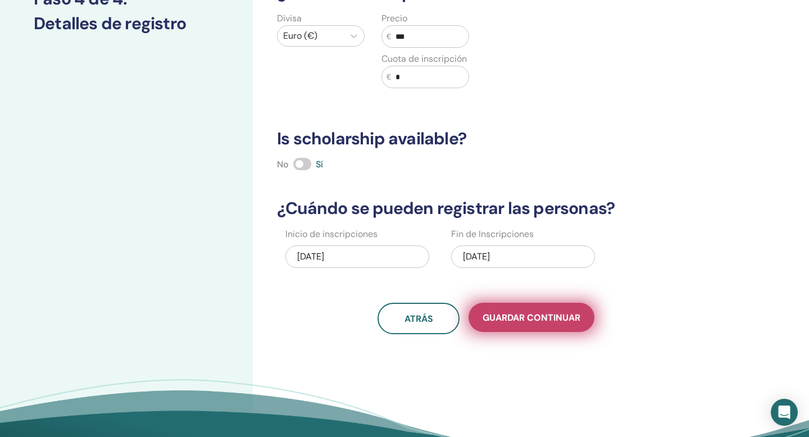
click at [524, 316] on span "Guardar Continuar" at bounding box center [531, 318] width 98 height 12
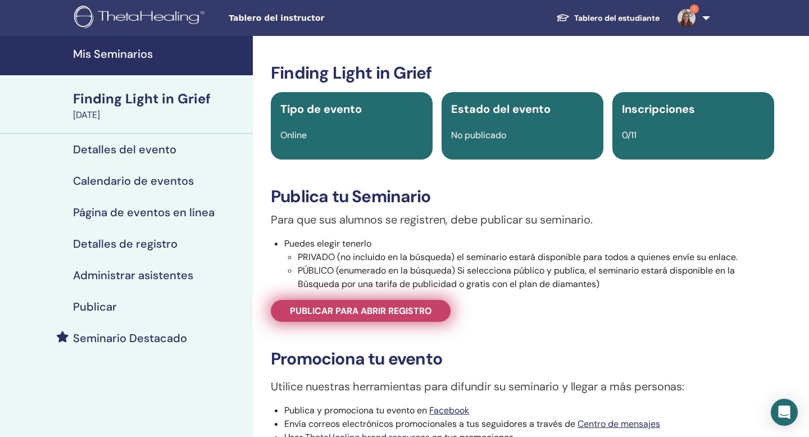
click at [437, 313] on link "Publicar para abrir registro" at bounding box center [361, 311] width 180 height 22
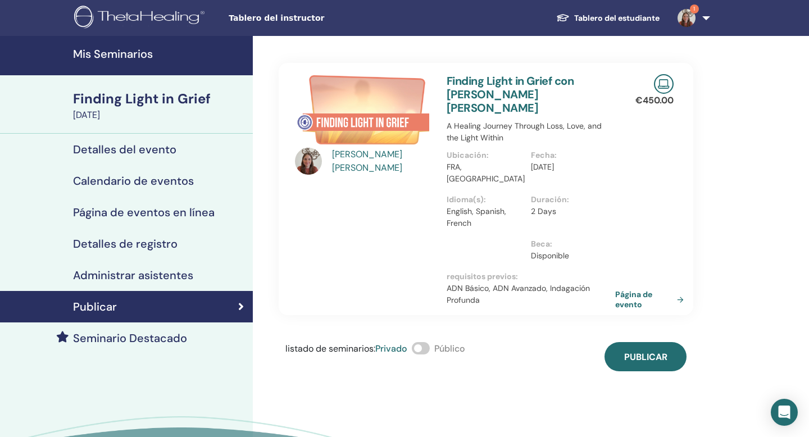
click at [426, 342] on span at bounding box center [421, 348] width 18 height 12
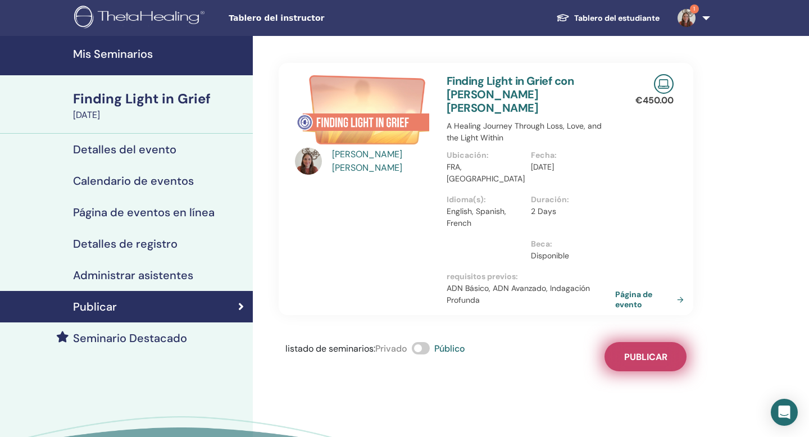
click at [638, 351] on span "Publicar" at bounding box center [645, 357] width 43 height 12
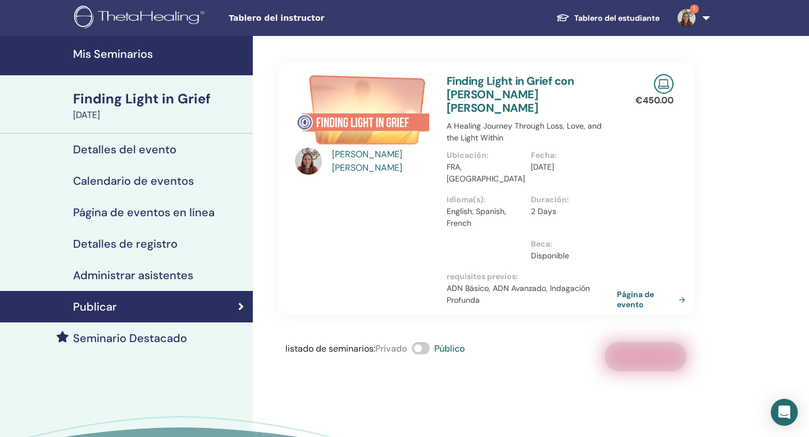
click at [631, 289] on link "Página de evento" at bounding box center [653, 299] width 73 height 20
click at [682, 289] on link "Página de evento" at bounding box center [653, 299] width 73 height 20
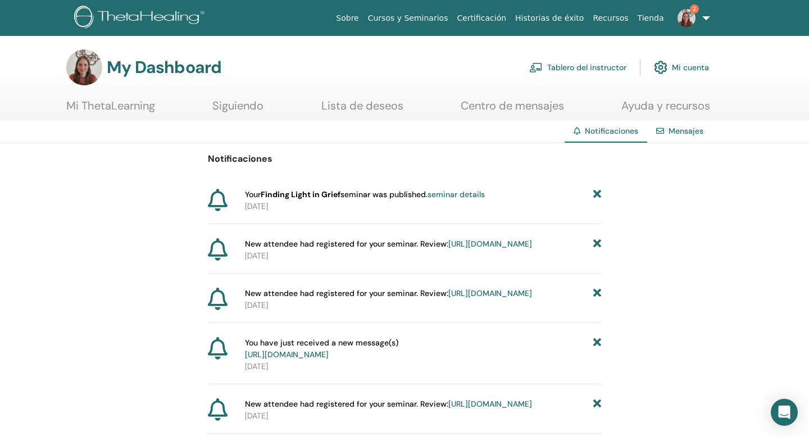
click at [487, 298] on link "https://member.thetahealing.com/instructor/seminar/377275/attendees" at bounding box center [490, 293] width 84 height 10
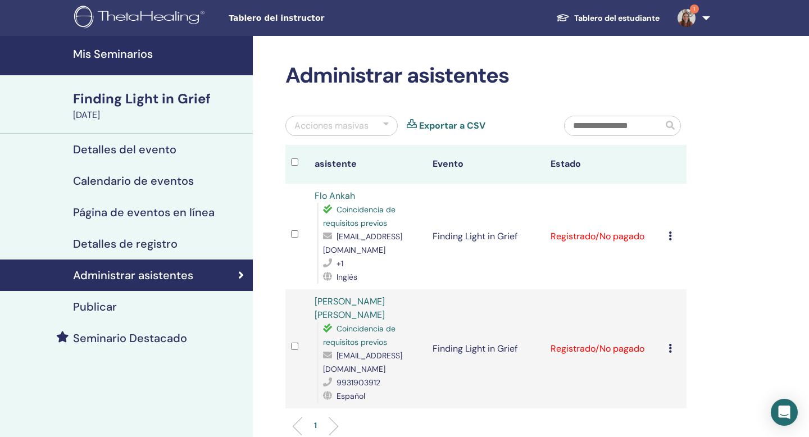
click at [133, 56] on h4 "Mis Seminarios" at bounding box center [159, 53] width 173 height 13
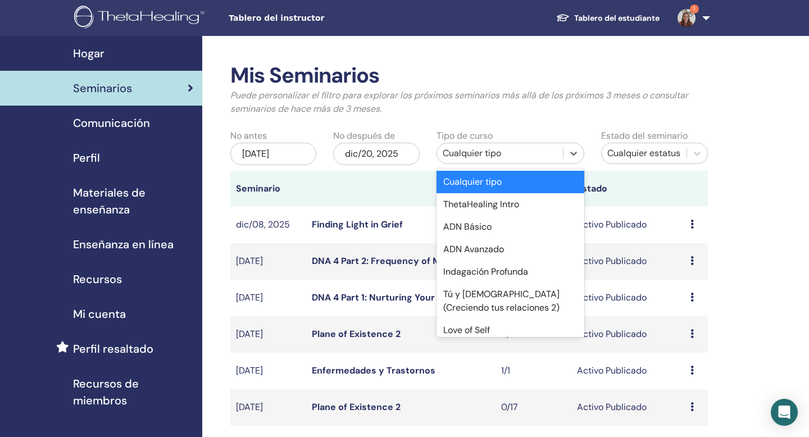
click at [468, 150] on div "Cualquier tipo" at bounding box center [499, 153] width 115 height 13
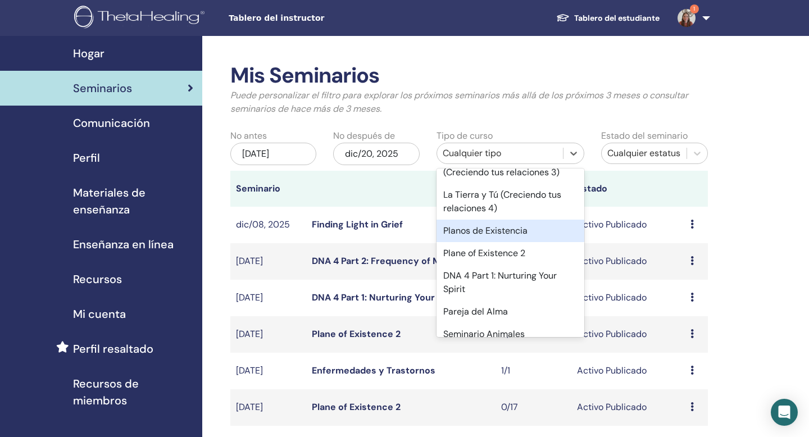
scroll to position [405, 0]
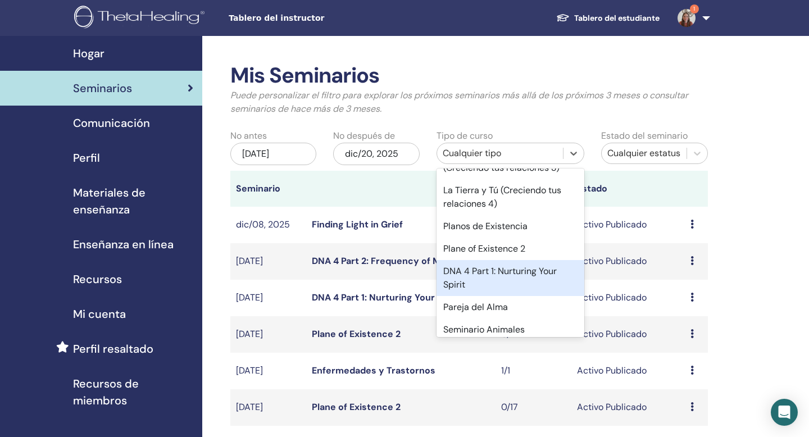
click at [511, 269] on div "DNA 4 Part 1: Nurturing Your Spirit" at bounding box center [510, 278] width 148 height 36
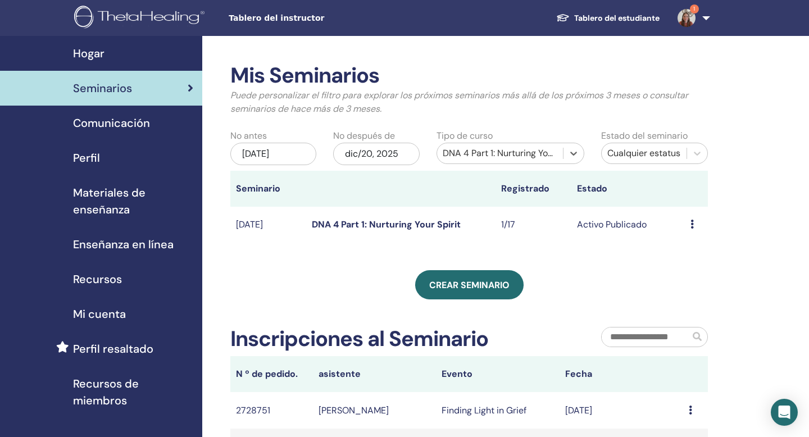
click at [500, 159] on div "DNA 4 Part 1: Nurturing Your Spirit" at bounding box center [499, 153] width 115 height 13
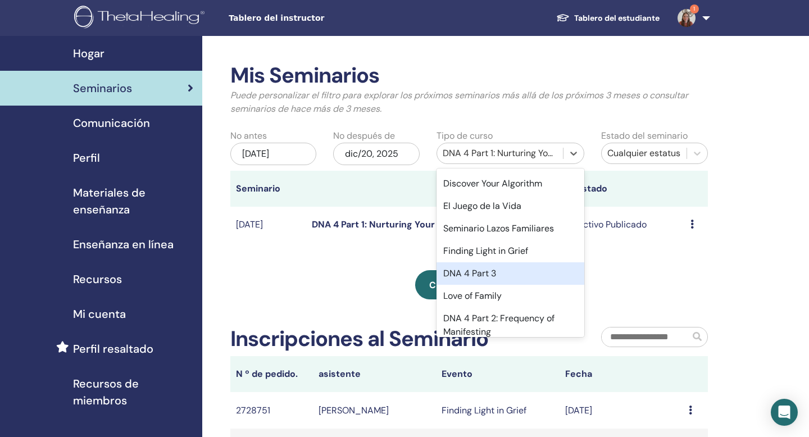
scroll to position [640, 0]
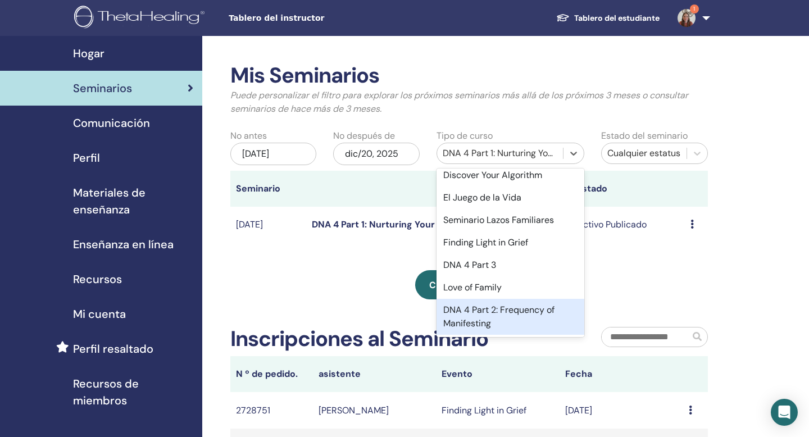
click at [501, 317] on div "DNA 4 Part 2: Frequency of Manifesting" at bounding box center [510, 317] width 148 height 36
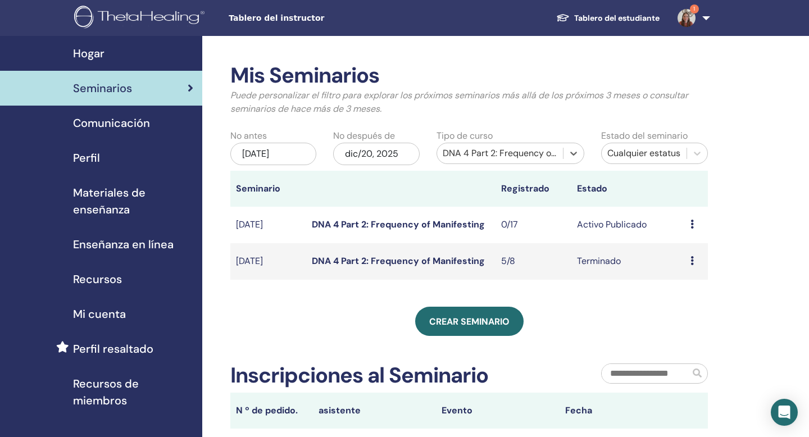
click at [692, 225] on icon at bounding box center [691, 224] width 3 height 9
click at [689, 252] on link "Editar" at bounding box center [678, 251] width 25 height 12
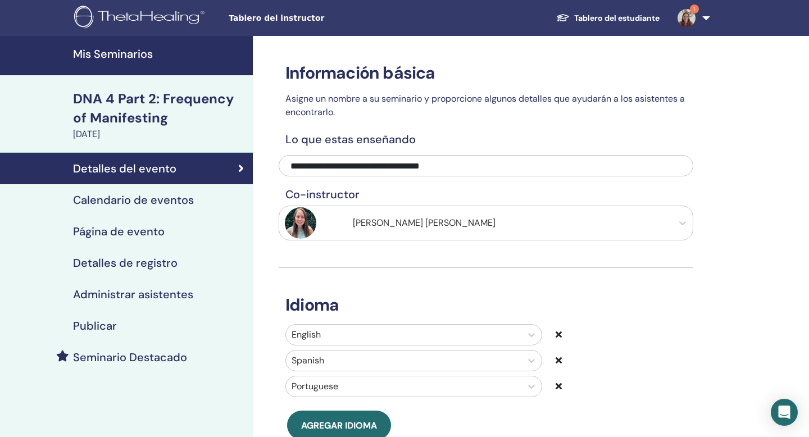
click at [229, 206] on div "Calendario de eventos" at bounding box center [126, 199] width 235 height 13
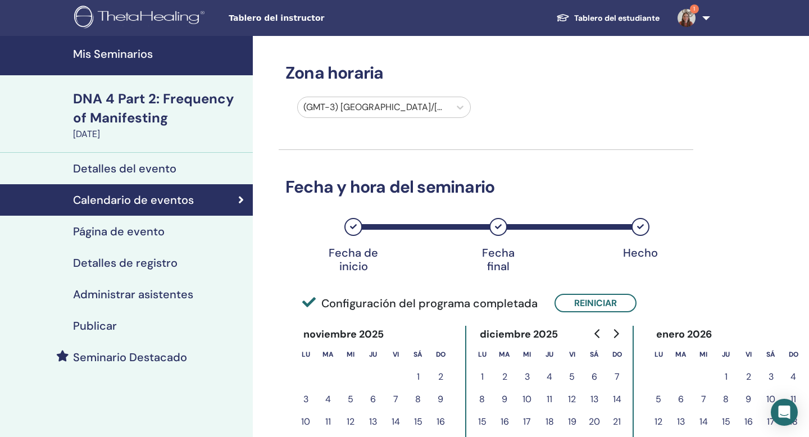
click at [358, 113] on div at bounding box center [373, 107] width 141 height 16
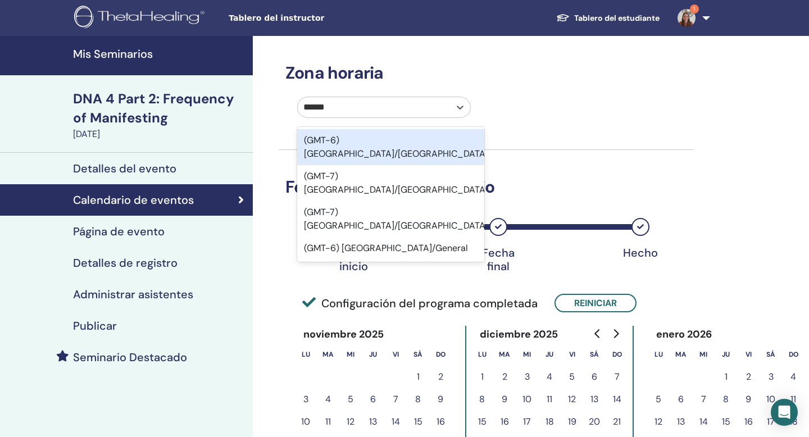
type input "******"
click at [506, 45] on div "Zona horaria option (GMT-6) [GEOGRAPHIC_DATA]/[GEOGRAPHIC_DATA] focused, 208 of…" at bounding box center [485, 378] width 414 height 684
